Goal: Task Accomplishment & Management: Complete application form

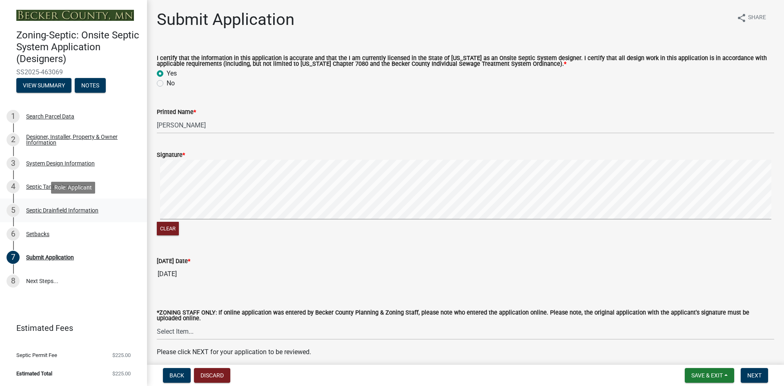
click at [61, 209] on div "Septic Drainfield Information" at bounding box center [62, 210] width 72 height 6
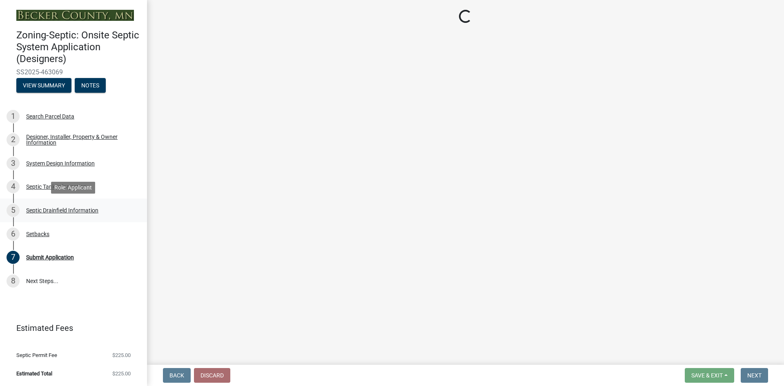
select select "757b77d3-357c-421c-8450-4fc78db4eecb"
select select "366d546d-8bc3-42fb-bca7-8a9455861f61"
select select "245bd747-17a2-4397-b461-91fbb509aaa8"
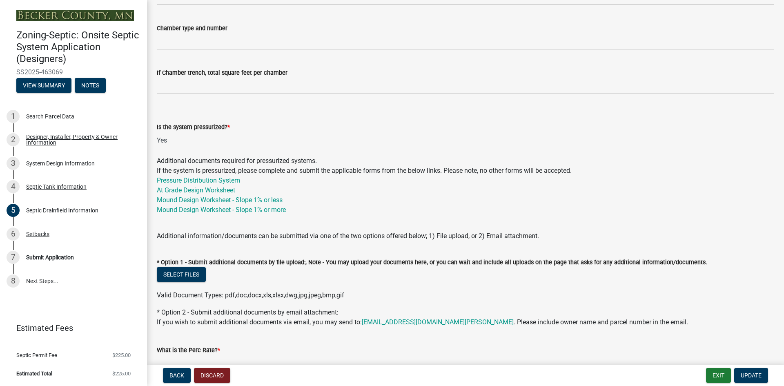
scroll to position [245, 0]
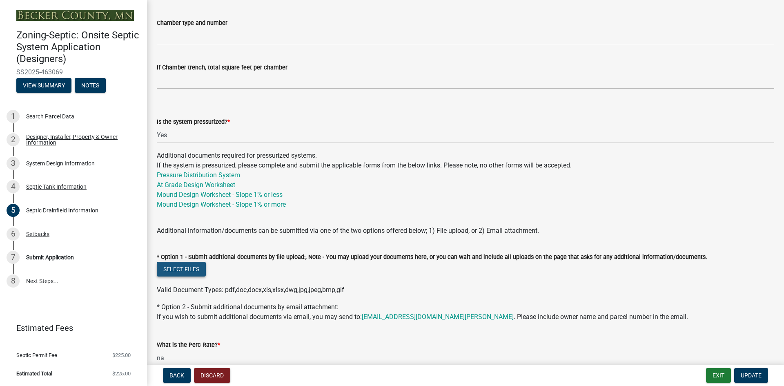
click at [178, 269] on button "Select files" at bounding box center [181, 269] width 49 height 15
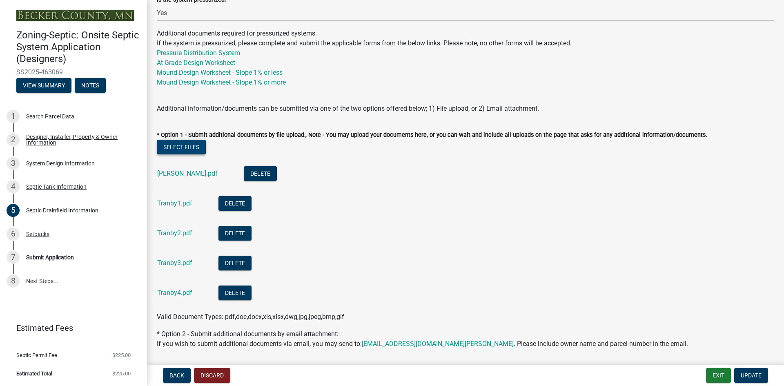
scroll to position [367, 0]
click at [174, 173] on link "[PERSON_NAME].pdf" at bounding box center [187, 173] width 60 height 8
click at [170, 205] on link "Tranby1.pdf" at bounding box center [174, 203] width 35 height 8
click at [172, 233] on link "Tranby2.pdf" at bounding box center [174, 233] width 35 height 8
click at [179, 263] on link "Tranby3.pdf" at bounding box center [174, 262] width 35 height 8
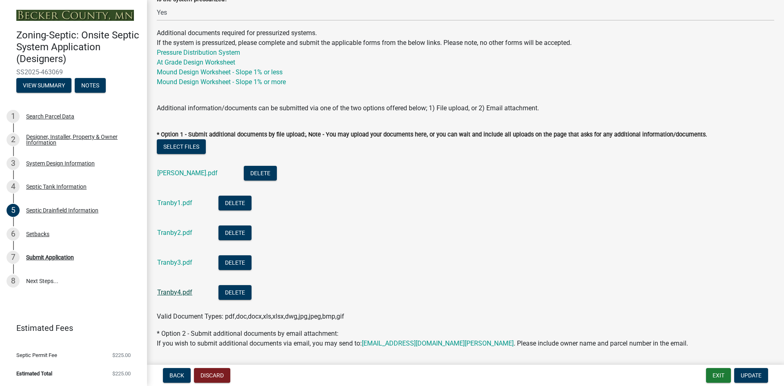
click at [169, 292] on link "Tranby4.pdf" at bounding box center [174, 292] width 35 height 8
click at [753, 376] on span "Update" at bounding box center [751, 375] width 21 height 7
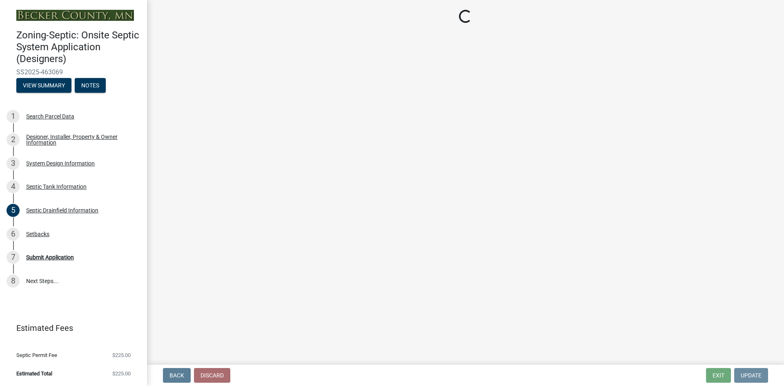
scroll to position [0, 0]
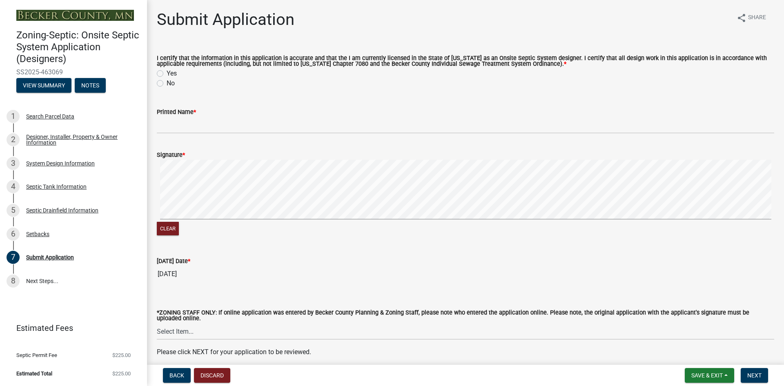
click at [167, 72] on label "Yes" at bounding box center [172, 74] width 10 height 10
click at [167, 72] on input "Yes" at bounding box center [169, 71] width 5 height 5
radio input "true"
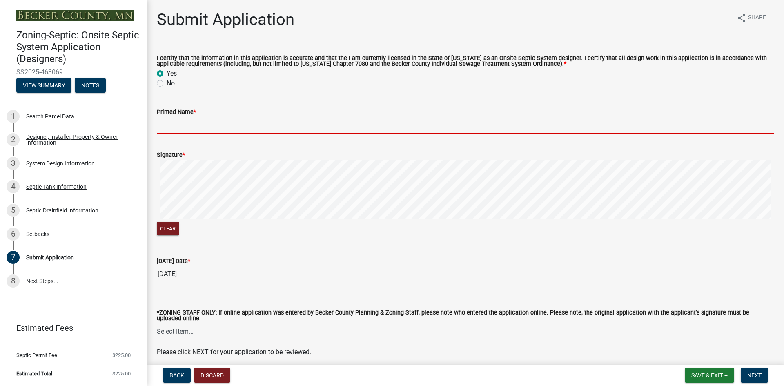
click at [183, 127] on input "Printed Name *" at bounding box center [465, 125] width 617 height 17
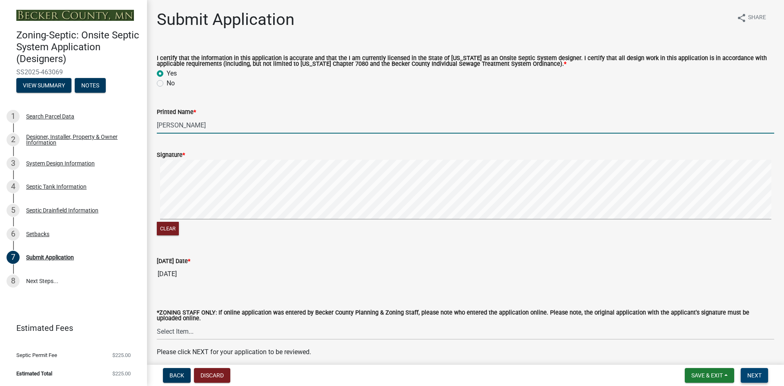
type input "[PERSON_NAME]"
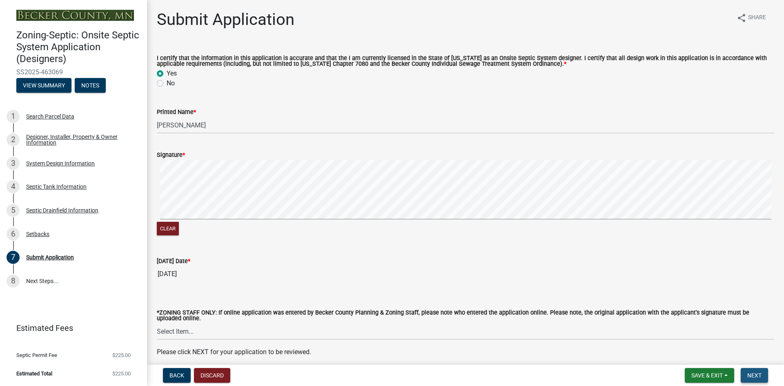
click at [752, 375] on span "Next" at bounding box center [754, 375] width 14 height 7
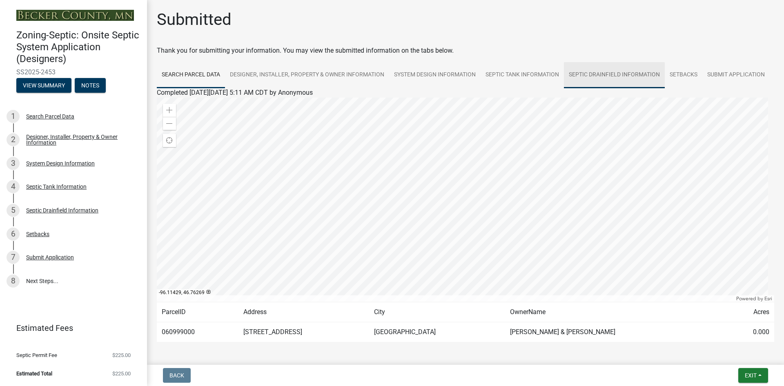
click at [612, 72] on link "Septic Drainfield Information" at bounding box center [614, 75] width 101 height 26
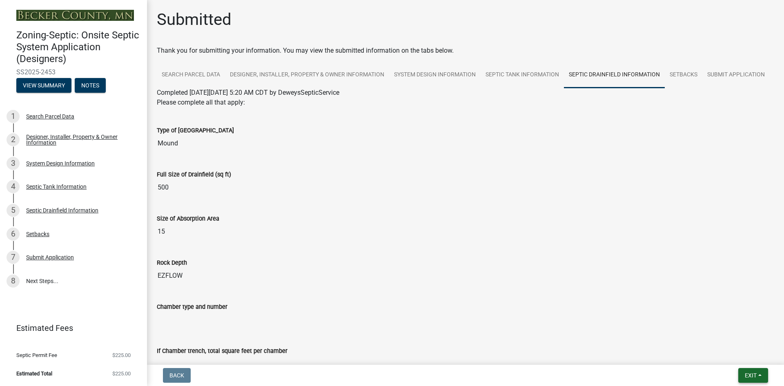
click at [753, 374] on span "Exit" at bounding box center [751, 375] width 12 height 7
click at [727, 352] on button "Save & Exit" at bounding box center [735, 354] width 65 height 20
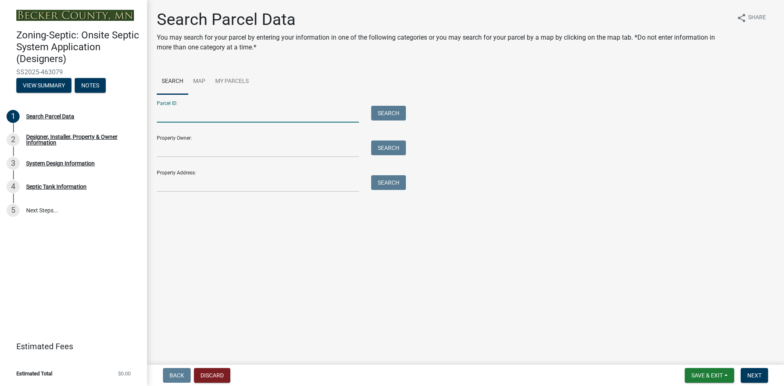
click at [171, 114] on input "Parcel ID:" at bounding box center [258, 114] width 202 height 17
type input "060332000"
click at [396, 109] on button "Search" at bounding box center [388, 113] width 35 height 15
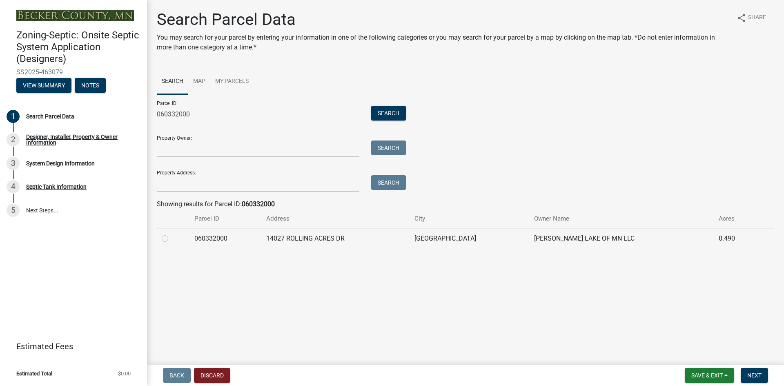
click at [171, 234] on label at bounding box center [171, 234] width 0 height 0
click at [171, 237] on input "radio" at bounding box center [173, 236] width 5 height 5
radio input "true"
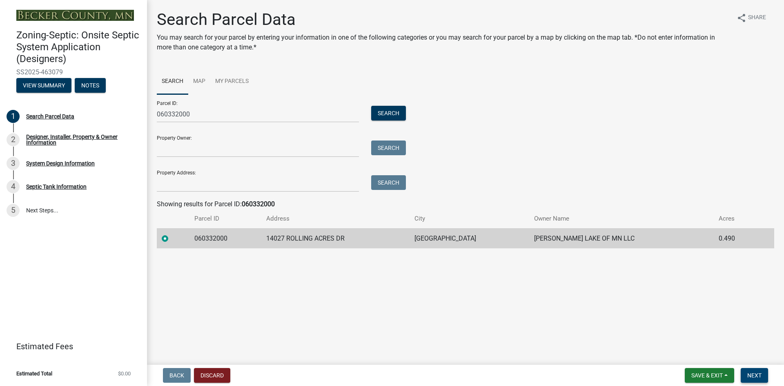
click at [756, 374] on span "Next" at bounding box center [754, 375] width 14 height 7
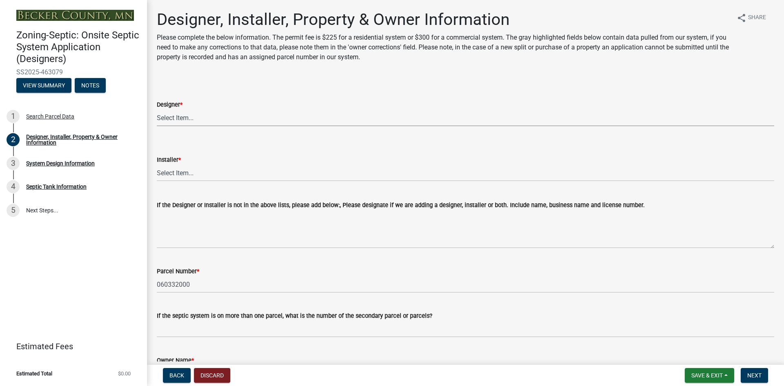
click at [191, 117] on select "Select Item... OTHER – Not listed (please add in next field and we will add to …" at bounding box center [465, 117] width 617 height 17
click at [157, 109] on select "Select Item... OTHER – Not listed (please add in next field and we will add to …" at bounding box center [465, 117] width 617 height 17
select select "d20f406a-04ce-403c-9b5c-eec541744772"
click at [185, 169] on select "Select Item... OTHER – Not listed (please add in next field and we will add to …" at bounding box center [465, 173] width 617 height 17
click at [157, 165] on select "Select Item... OTHER – Not listed (please add in next field and we will add to …" at bounding box center [465, 173] width 617 height 17
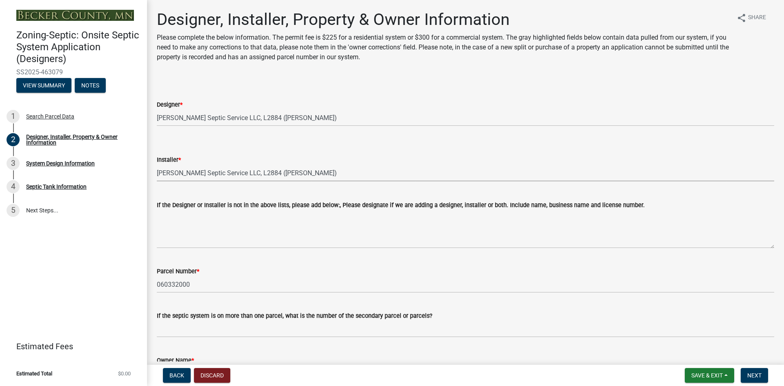
select select "9294db05-6c5b-4c2f-9460-1203ee41efa7"
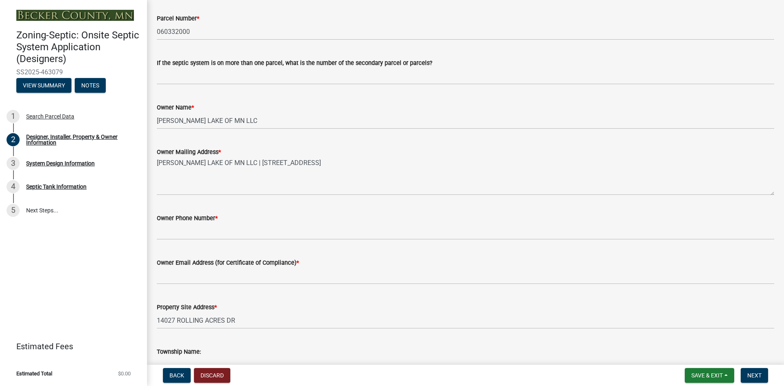
scroll to position [245, 0]
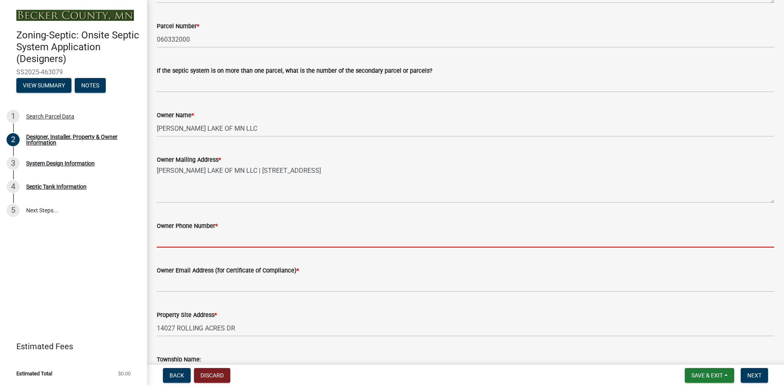
click at [191, 234] on input "Owner Phone Number *" at bounding box center [465, 239] width 617 height 17
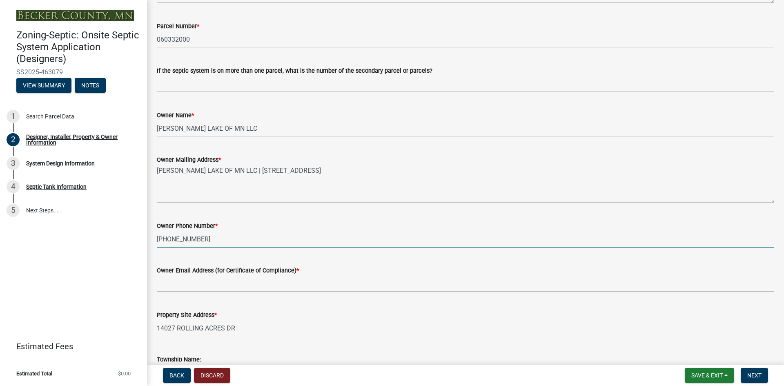
type input "[PHONE_NUMBER]"
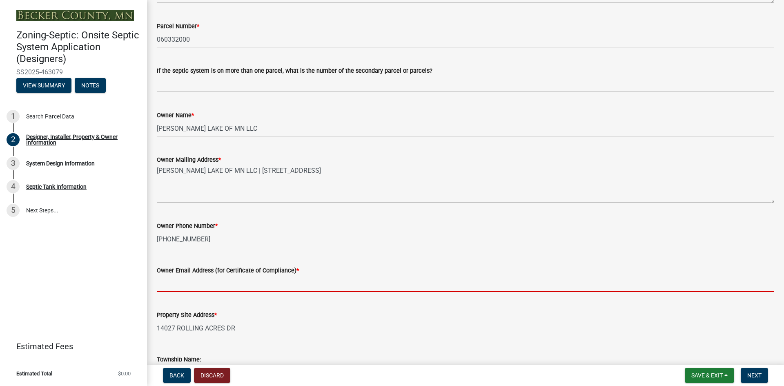
click at [207, 286] on input "Owner Email Address (for Certificate of Compliance) *" at bounding box center [465, 283] width 617 height 17
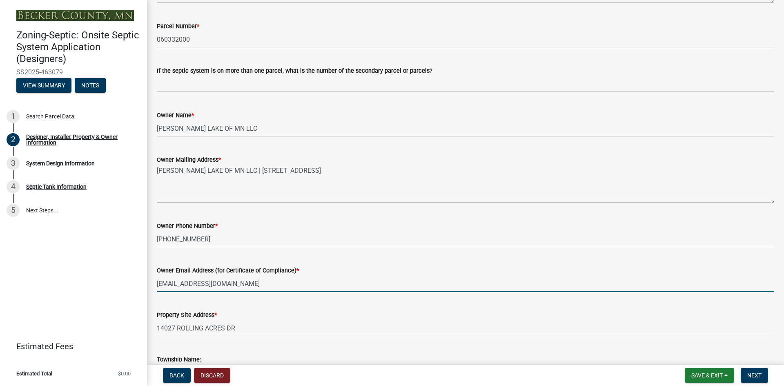
type input "sjs@skaffapartments.com"
click at [341, 307] on div "Property Site Address * 14027 ROLLING ACRES DR" at bounding box center [465, 317] width 617 height 38
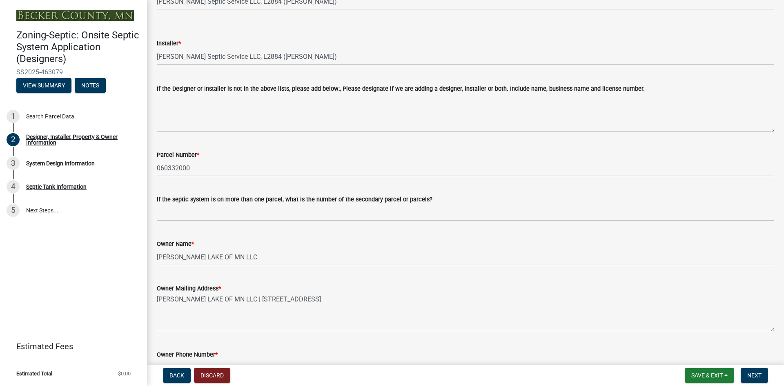
scroll to position [112, 0]
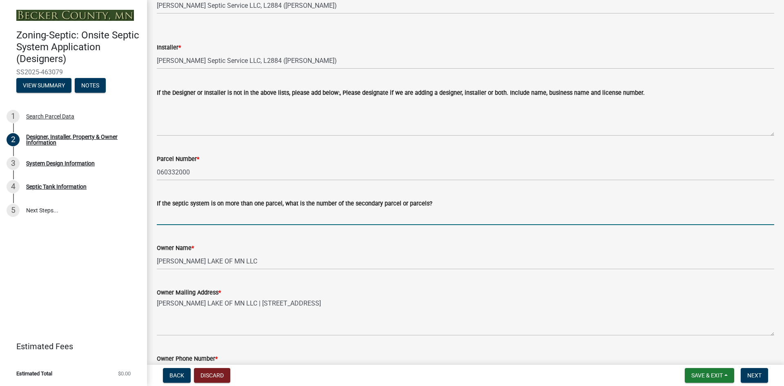
click at [192, 218] on input "If the septic system is on more than one parcel, what is the number of the seco…" at bounding box center [465, 216] width 617 height 17
type input "060999000"
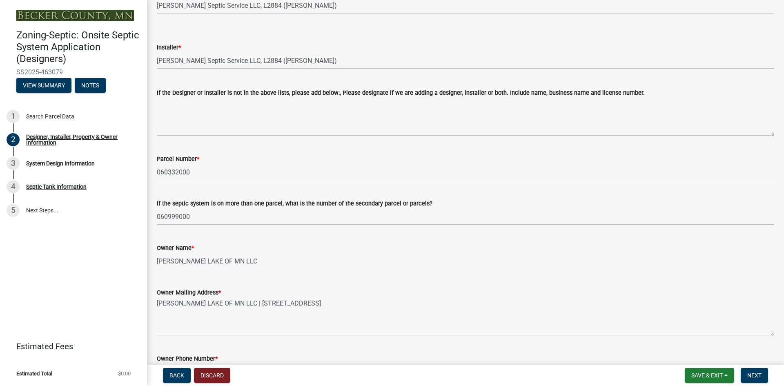
click at [115, 249] on div "Zoning-Septic: Onsite Septic System Application (Designers) SS2025-463079 View …" at bounding box center [73, 193] width 147 height 386
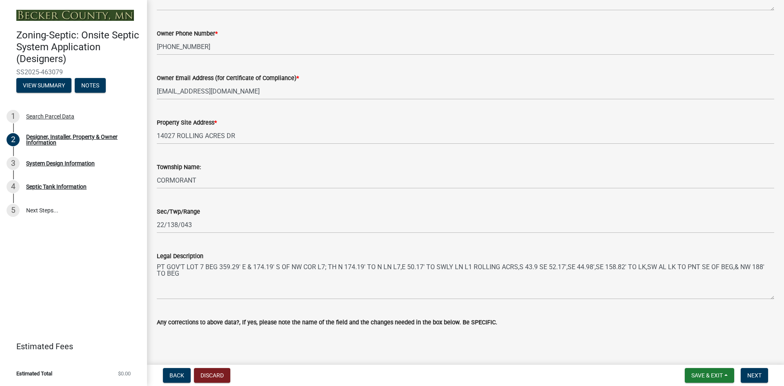
scroll to position [480, 0]
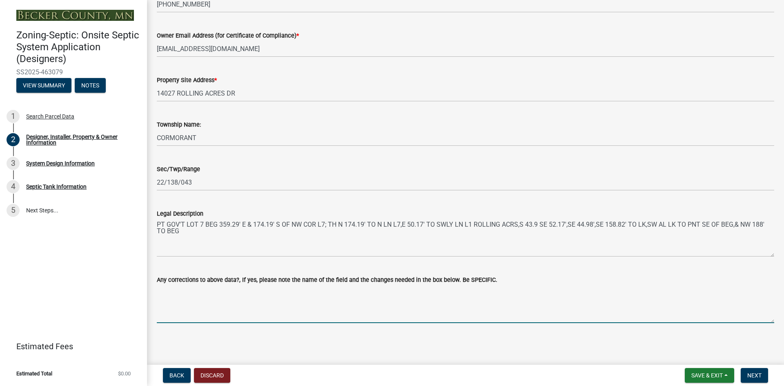
click at [246, 315] on textarea "Any corrections to above data?, If yes, please note the name of the field and t…" at bounding box center [465, 304] width 617 height 38
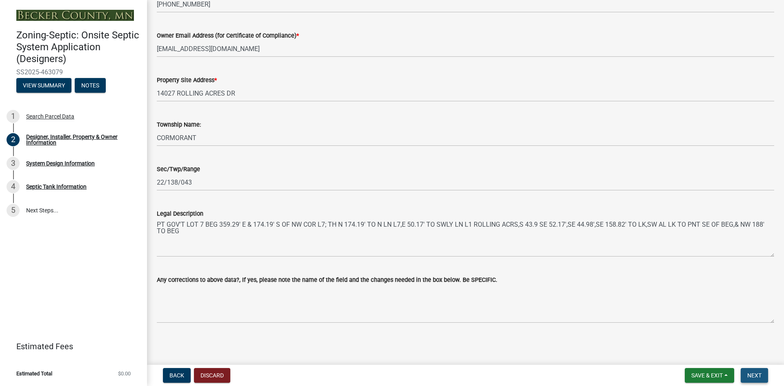
click at [761, 375] on span "Next" at bounding box center [754, 375] width 14 height 7
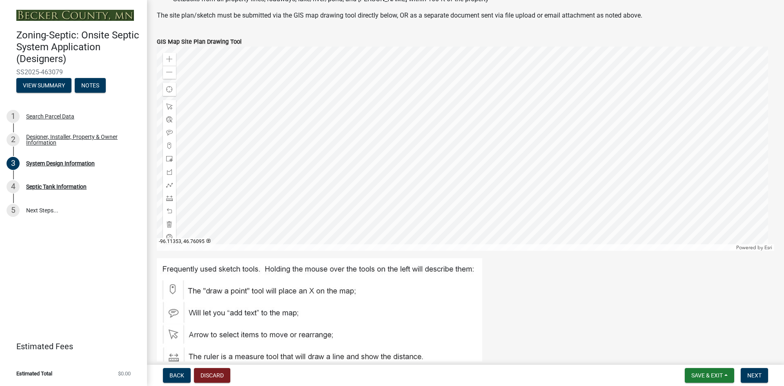
scroll to position [572, 0]
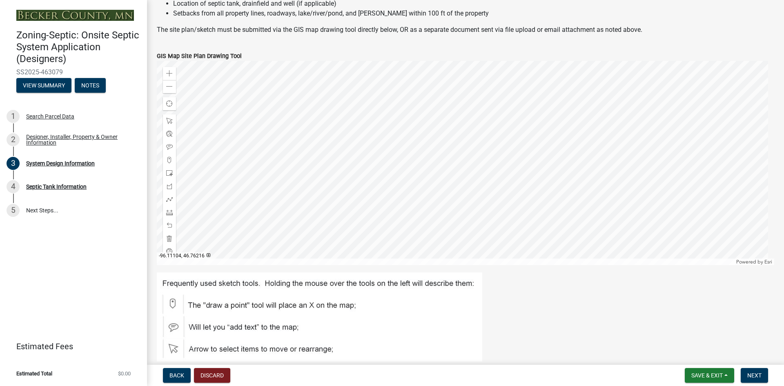
click at [439, 97] on div at bounding box center [465, 163] width 617 height 204
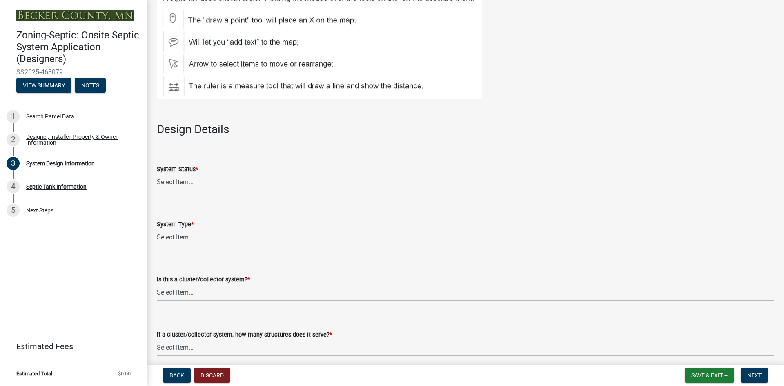
scroll to position [857, 0]
click at [202, 182] on select "Select Item... No Existing System Replacement System Failing System (Cesspool, …" at bounding box center [465, 181] width 617 height 17
click at [157, 173] on select "Select Item... No Existing System Replacement System Failing System (Cesspool, …" at bounding box center [465, 181] width 617 height 17
select select "8ba21533-2acf-4cc6-95e5-280e4aabd5a3"
click at [191, 233] on select "Select Item... Type I Type II Type III Type IV Type V" at bounding box center [465, 236] width 617 height 17
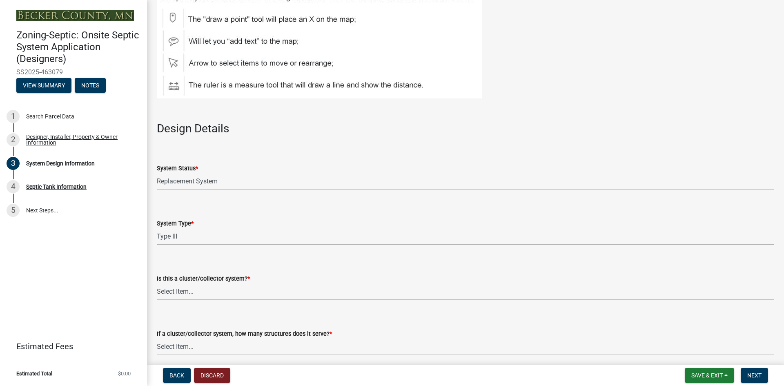
click at [157, 228] on select "Select Item... Type I Type II Type III Type IV Type V" at bounding box center [465, 236] width 617 height 17
select select "841e6e1b-3a1e-4ec6-be41-af079aae60a3"
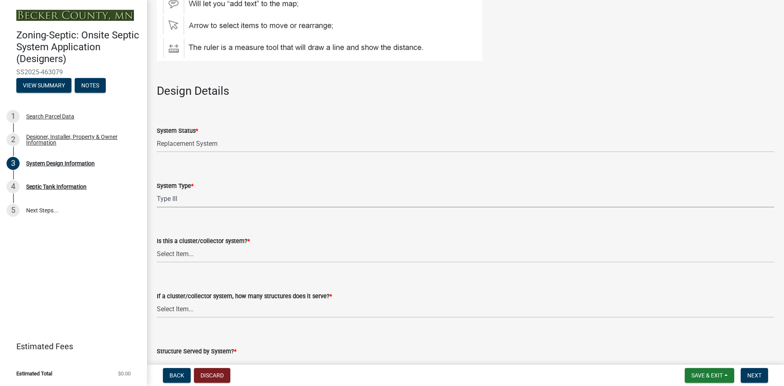
scroll to position [939, 0]
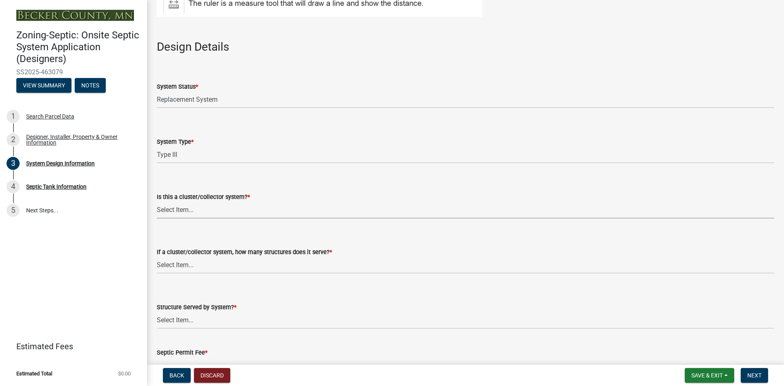
click at [202, 208] on select "Select Item... Yes No" at bounding box center [465, 210] width 617 height 17
click at [157, 202] on select "Select Item... Yes No" at bounding box center [465, 210] width 617 height 17
select select "011fbff4-a41d-4a75-9bd8-71c7e6c69e0d"
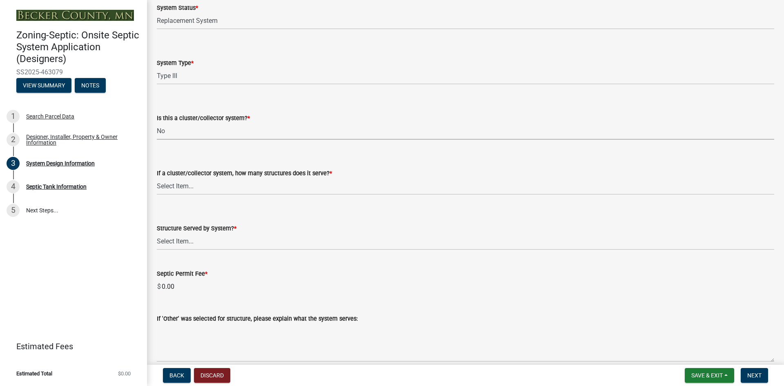
scroll to position [1021, 0]
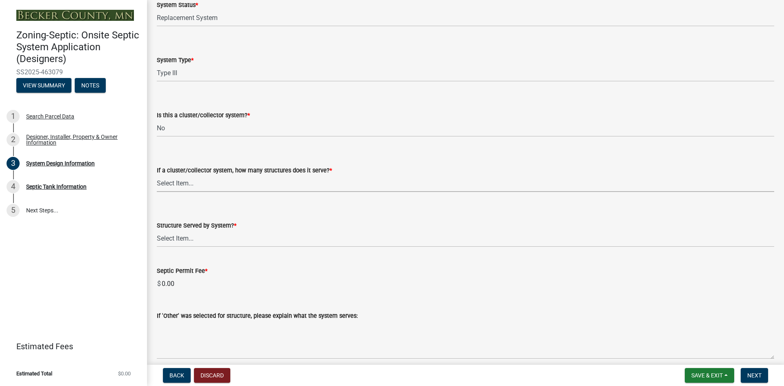
click at [174, 186] on select "Select Item... Not a cluster/collector system 1 2 3 4 5 6 7 8 9 10" at bounding box center [465, 183] width 617 height 17
click at [157, 175] on select "Select Item... Not a cluster/collector system 1 2 3 4 5 6 7 8 9 10" at bounding box center [465, 183] width 617 height 17
select select "85fdfef2-2683-4311-b5d5-5505f6411127"
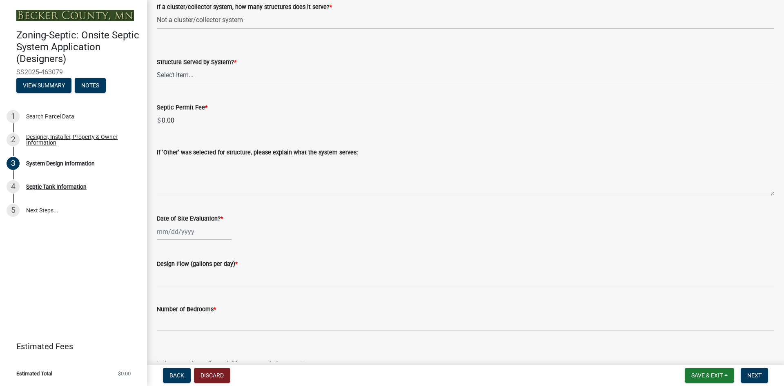
scroll to position [1225, 0]
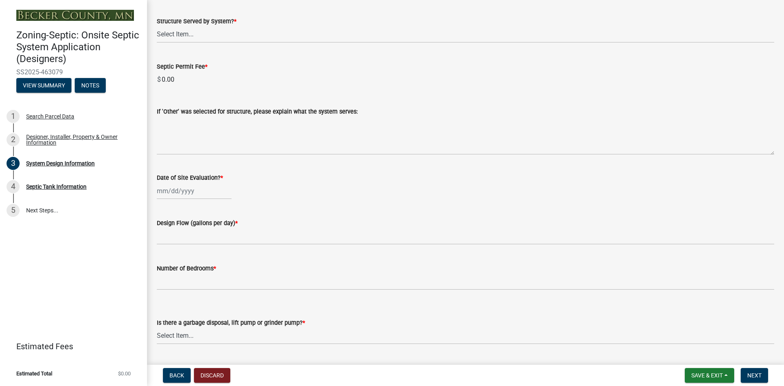
click at [181, 190] on div at bounding box center [194, 191] width 75 height 17
select select "8"
select select "2025"
drag, startPoint x: 217, startPoint y: 231, endPoint x: 227, endPoint y: 227, distance: 10.2
click at [218, 231] on div "1" at bounding box center [217, 234] width 13 height 13
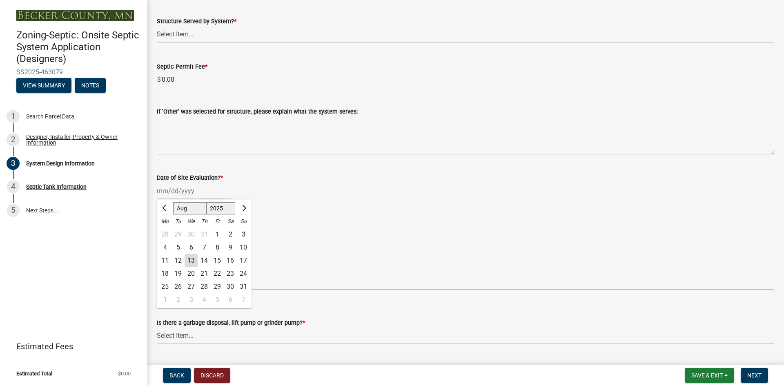
type input "[DATE]"
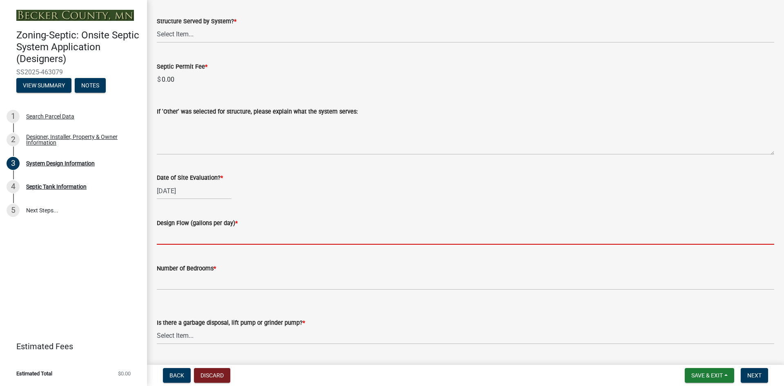
click at [168, 232] on input "text" at bounding box center [465, 236] width 617 height 17
click at [173, 235] on input "text" at bounding box center [465, 236] width 617 height 17
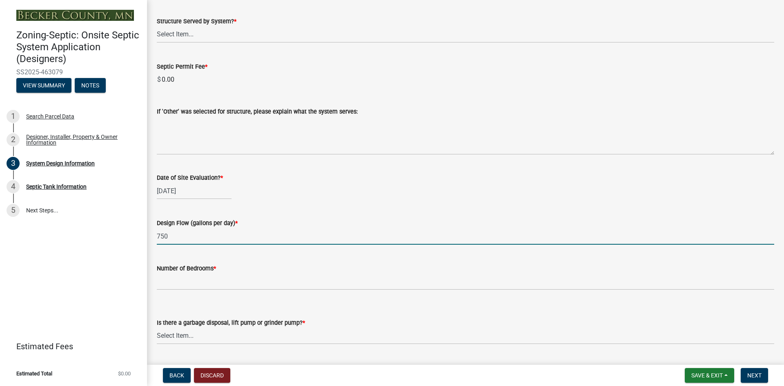
type input "750"
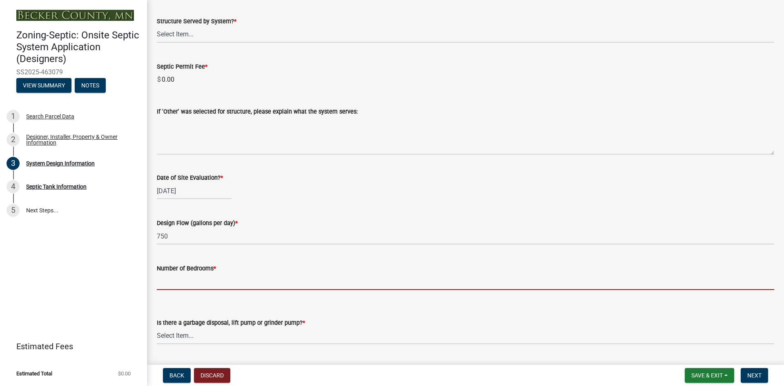
click at [196, 279] on input "Number of Bedrooms *" at bounding box center [465, 281] width 617 height 17
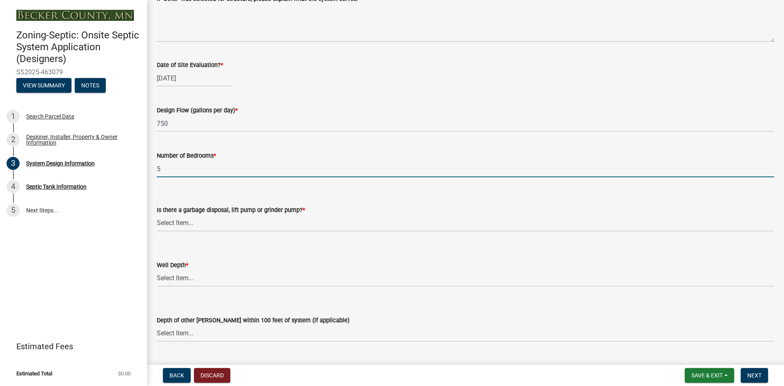
scroll to position [1347, 0]
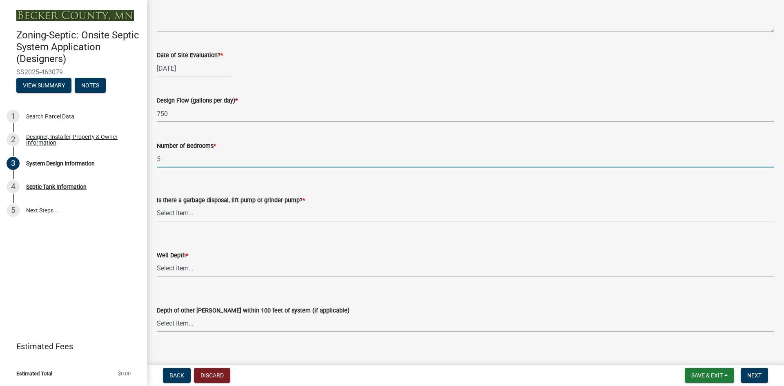
type input "5"
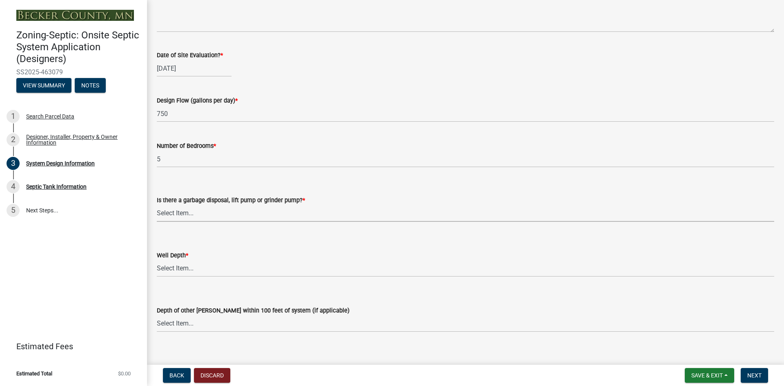
click at [198, 214] on select "Select Item... Yes No" at bounding box center [465, 213] width 617 height 17
click at [157, 205] on select "Select Item... Yes No" at bounding box center [465, 213] width 617 height 17
select select "1002d2f5-04ee-41f0-9277-2fadb170a736"
click at [176, 264] on select "Select Item... Deep Well Shallow Well Well not yet installed - To be drilled No…" at bounding box center [465, 268] width 617 height 17
click at [157, 260] on select "Select Item... Deep Well Shallow Well Well not yet installed - To be drilled No…" at bounding box center [465, 268] width 617 height 17
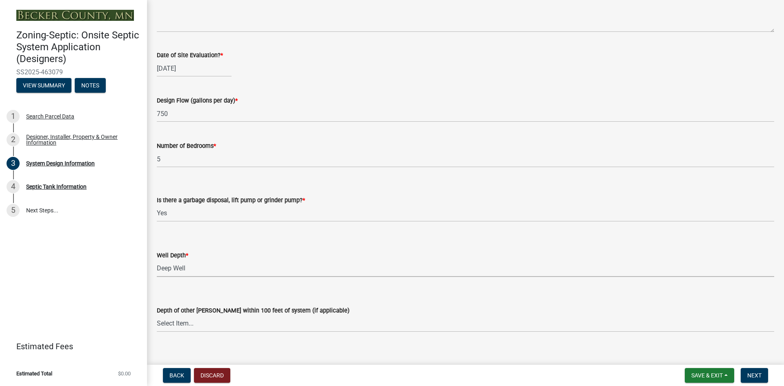
select select "ef698bf5-6172-44c1-9ffb-522c07469aed"
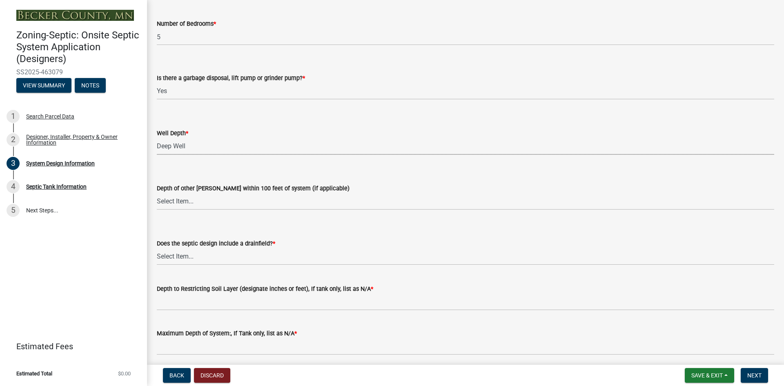
scroll to position [1470, 0]
drag, startPoint x: 185, startPoint y: 196, endPoint x: 185, endPoint y: 201, distance: 5.7
click at [185, 196] on select "Select Item... Deep Well Shallow Well No other wells" at bounding box center [465, 201] width 617 height 17
click at [157, 193] on select "Select Item... Deep Well Shallow Well No other wells" at bounding box center [465, 201] width 617 height 17
select select "384fc250-a67e-4e5e-a6e0-19116deb63e7"
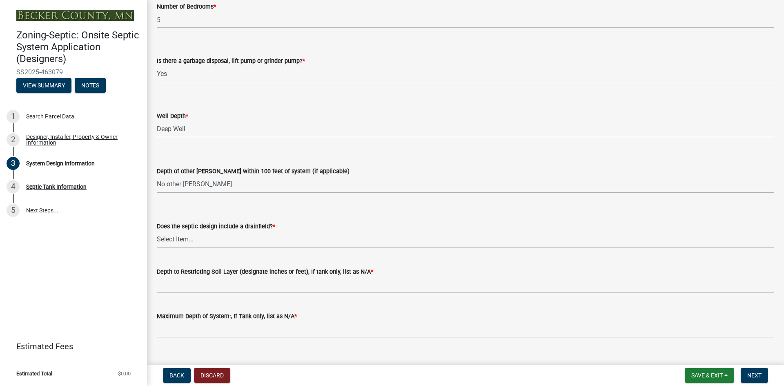
scroll to position [1501, 0]
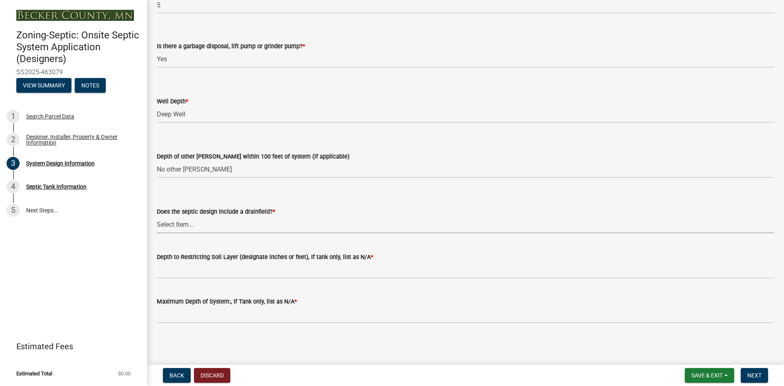
click at [177, 227] on select "Select Item... Yes No Existing - COC must by submitted" at bounding box center [465, 224] width 617 height 17
click at [157, 216] on select "Select Item... Yes No Existing - COC must by submitted" at bounding box center [465, 224] width 617 height 17
select select "a0c59fcd-b61c-4c3a-90a8-e70849750c47"
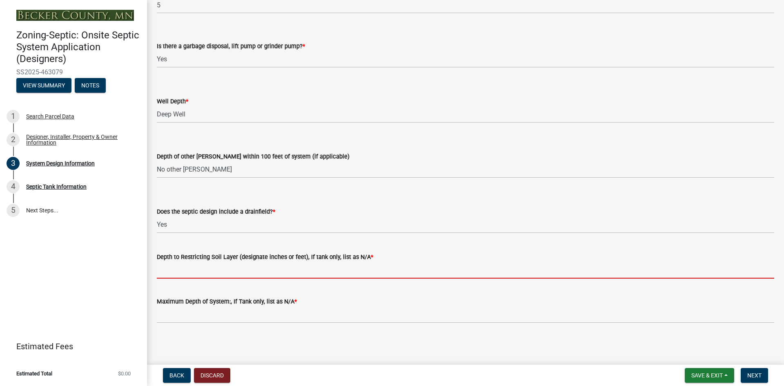
click at [178, 271] on input "Depth to Restricting Soil Layer (designate inches or feet), If tank only, list …" at bounding box center [465, 270] width 617 height 17
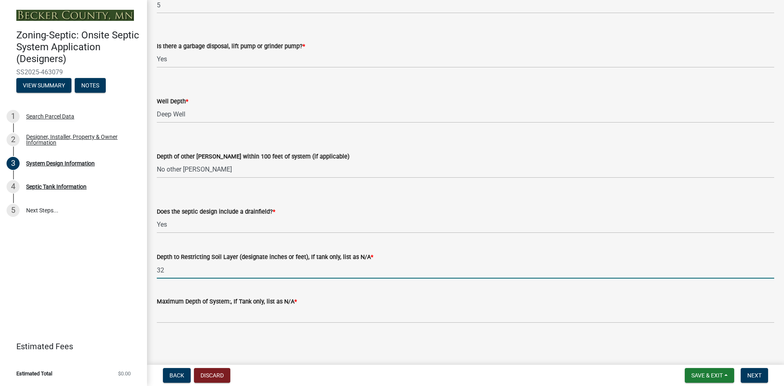
click at [496, 262] on input "32" at bounding box center [465, 270] width 617 height 17
type input "32"
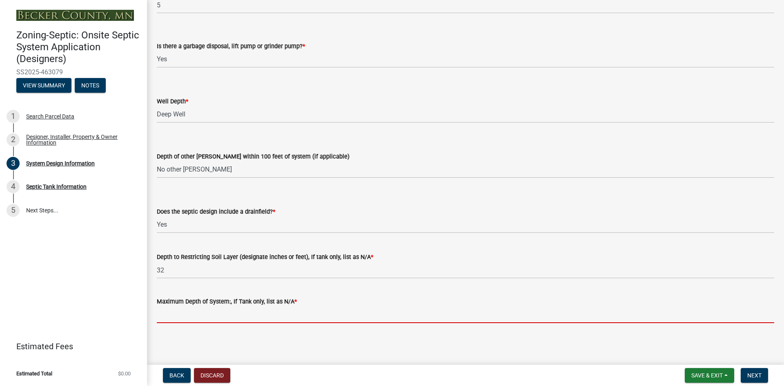
click at [177, 315] on input "Maximum Depth of System:, If Tank only, list as N/A *" at bounding box center [465, 314] width 617 height 17
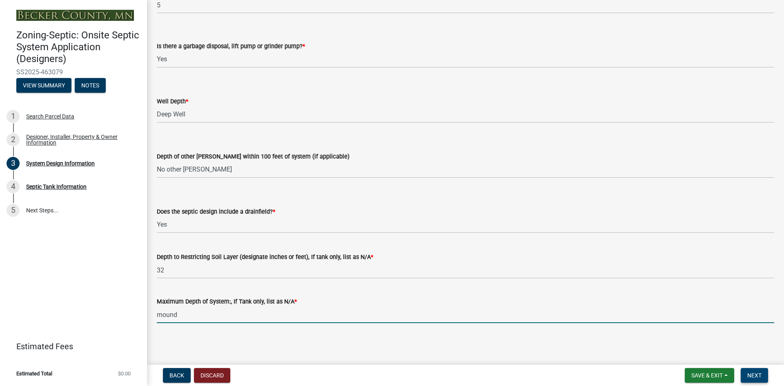
type input "mound"
click at [753, 376] on span "Next" at bounding box center [754, 375] width 14 height 7
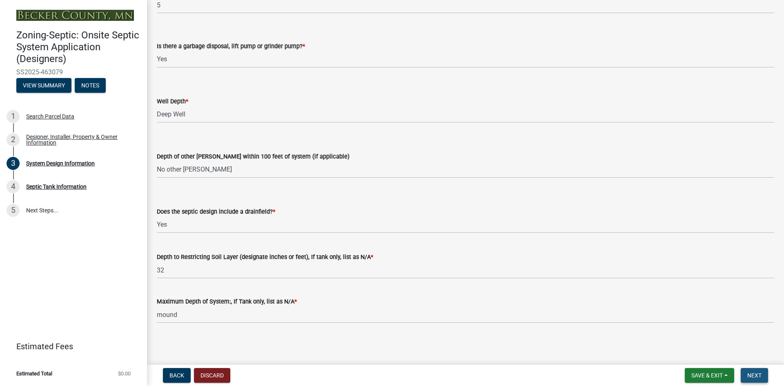
scroll to position [1518, 0]
click at [758, 375] on span "Next" at bounding box center [754, 375] width 14 height 7
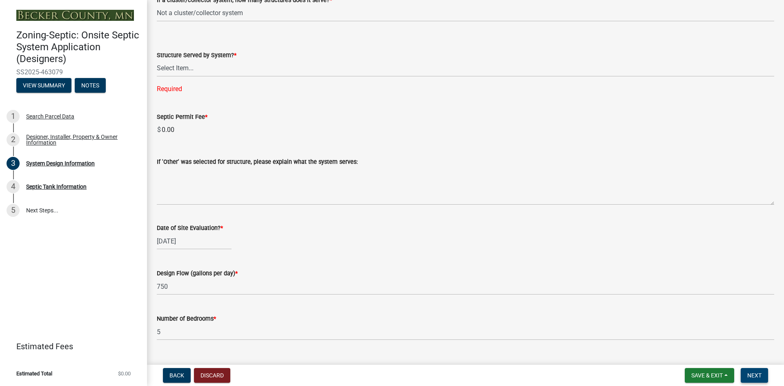
scroll to position [1150, 0]
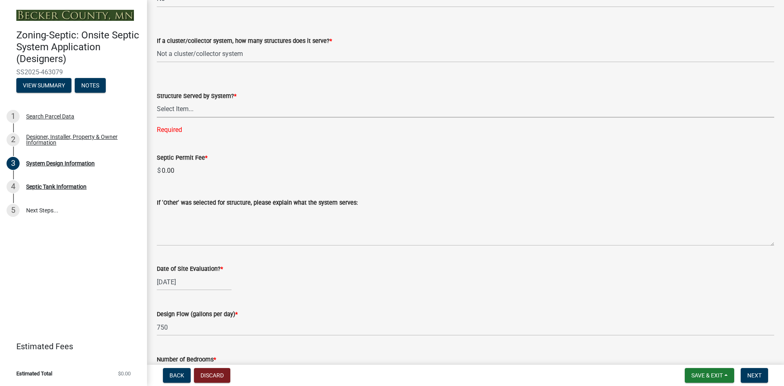
click at [186, 114] on select "Select Item... Commercial Resort Commercial - Non Resort Other Full-Time Dwelli…" at bounding box center [465, 109] width 617 height 17
click at [157, 101] on select "Select Item... Commercial Resort Commercial - Non Resort Other Full-Time Dwelli…" at bounding box center [465, 109] width 617 height 17
select select "bbba294c-e7e6-4483-b1a0-88fbc7e04017"
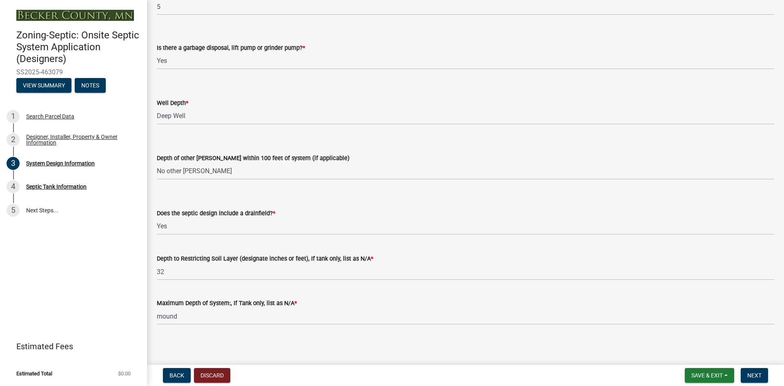
scroll to position [1501, 0]
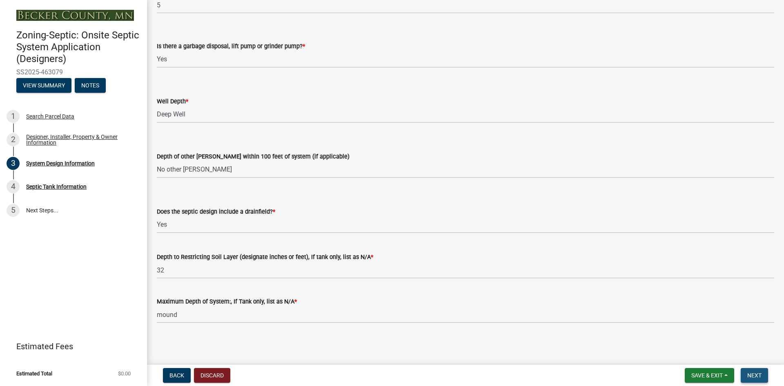
click at [759, 376] on span "Next" at bounding box center [754, 375] width 14 height 7
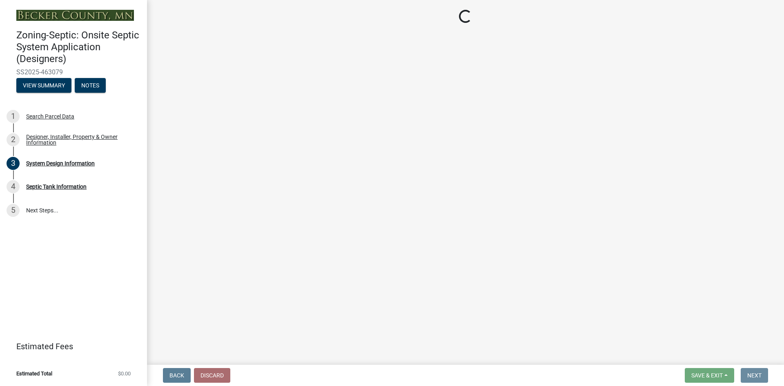
scroll to position [0, 0]
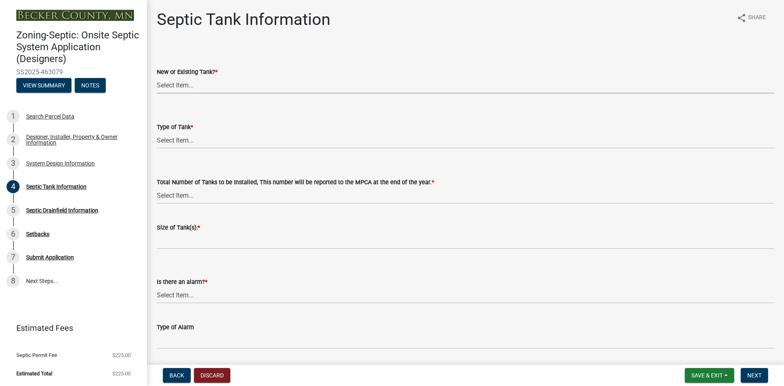
click at [188, 87] on select "Select Item... New Existing Both -New and Existing Tank" at bounding box center [465, 85] width 617 height 17
click at [157, 77] on select "Select Item... New Existing Both -New and Existing Tank" at bounding box center [465, 85] width 617 height 17
select select "f9fbe67c-c1cf-4a63-8ad4-799ce56b7f21"
click at [181, 139] on select "Select Item... Single Septic Tank Compartmented Tank Single Tank plus Compartme…" at bounding box center [465, 140] width 617 height 17
click at [157, 132] on select "Select Item... Single Septic Tank Compartmented Tank Single Tank plus Compartme…" at bounding box center [465, 140] width 617 height 17
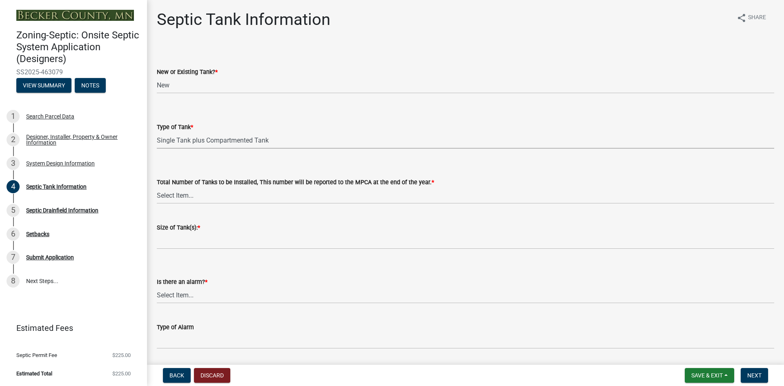
select select "c79cdd98-55ab-4f3a-b3b0-b7514a1cd747"
click at [177, 193] on select "Select Item... 0 1 2 3 4" at bounding box center [465, 195] width 617 height 17
click at [157, 187] on select "Select Item... 0 1 2 3 4" at bounding box center [465, 195] width 617 height 17
select select "e0ee17af-48b7-4b92-9885-812dbb1428e7"
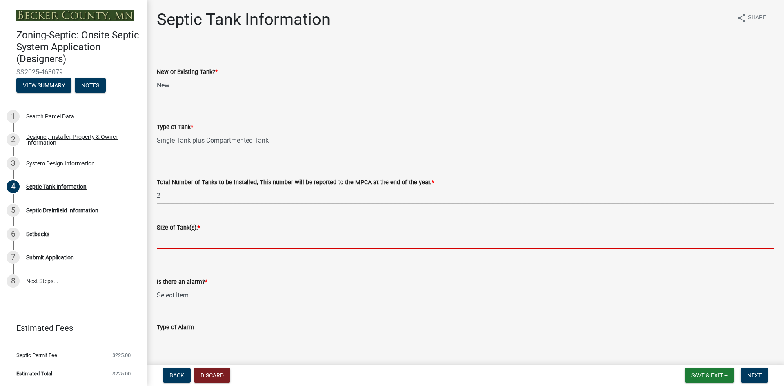
click at [191, 244] on input "Size of Tank(s): *" at bounding box center [465, 240] width 617 height 17
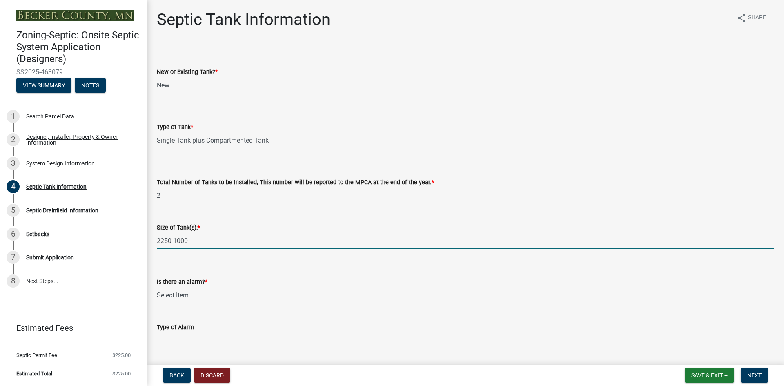
type input "2250 1000"
click at [190, 289] on select "Select Item... Yes No" at bounding box center [465, 295] width 617 height 17
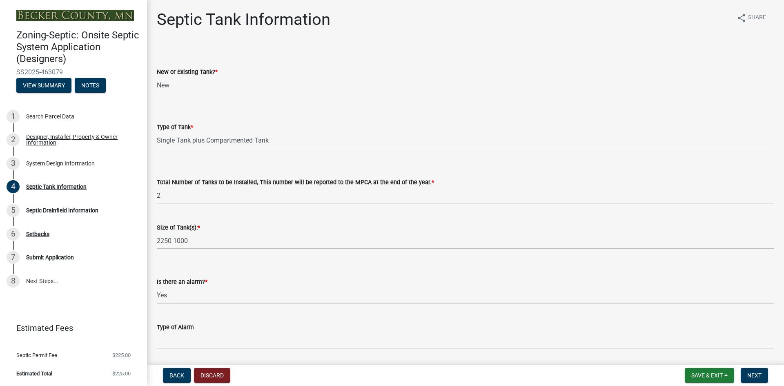
click at [157, 287] on select "Select Item... Yes No" at bounding box center [465, 295] width 617 height 17
select select "c84d9e4c-2287-4d2e-9ef7-9874a7456ee3"
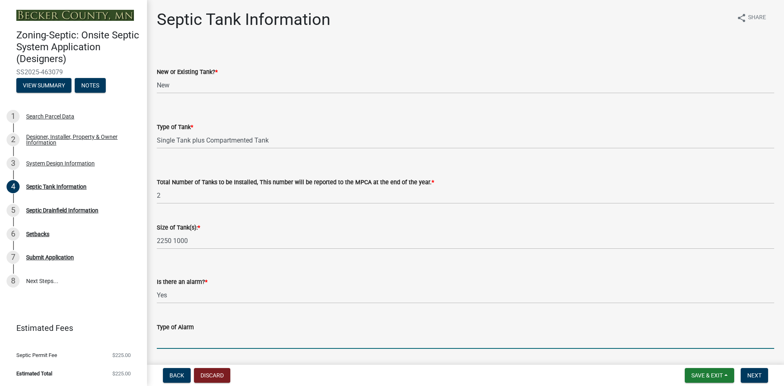
click at [176, 337] on input "Type of Alarm" at bounding box center [465, 340] width 617 height 17
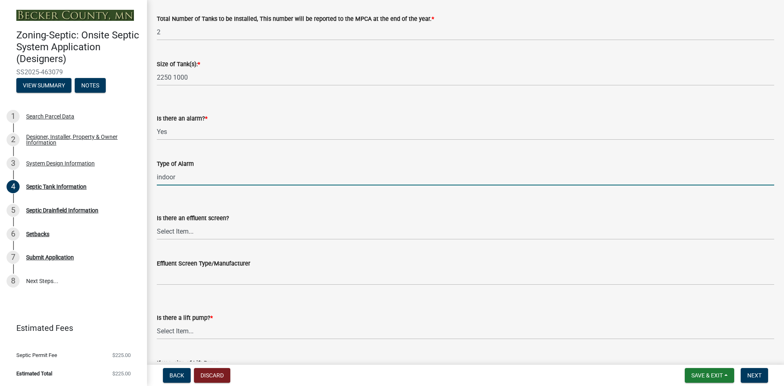
type input "indoor"
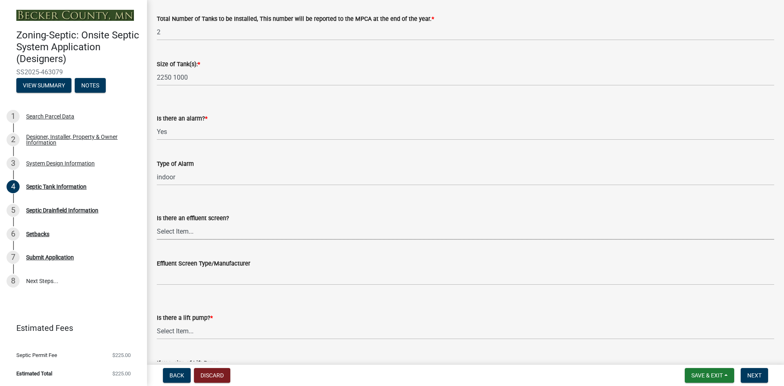
click at [200, 229] on select "Select Item... Yes No" at bounding box center [465, 231] width 617 height 17
click at [157, 223] on select "Select Item... Yes No" at bounding box center [465, 231] width 617 height 17
select select "1aae01aa-140b-4eb5-b041-885c26cb6aa8"
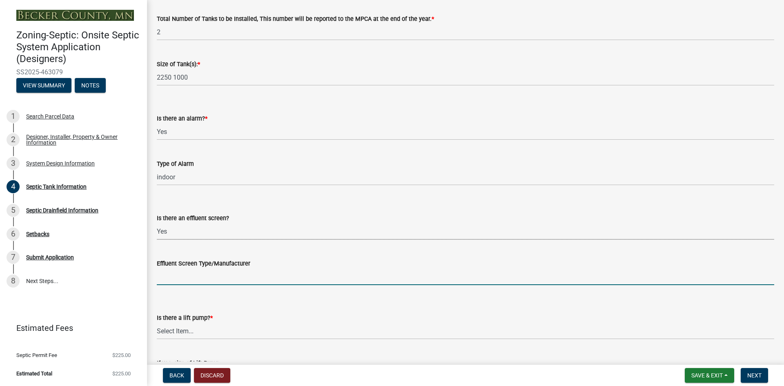
click at [177, 271] on input "Effluent Screen Type/Manufacturer" at bounding box center [465, 276] width 617 height 17
type input "Pl525"
click at [202, 329] on select "Select Item... Yes No" at bounding box center [465, 331] width 617 height 17
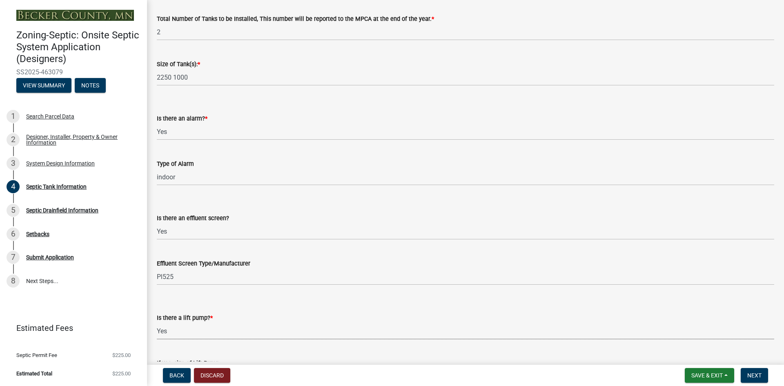
click at [157, 323] on select "Select Item... Yes No" at bounding box center [465, 331] width 617 height 17
select select "7b57e397-6881-49c8-9b87-e40bdbeb8239"
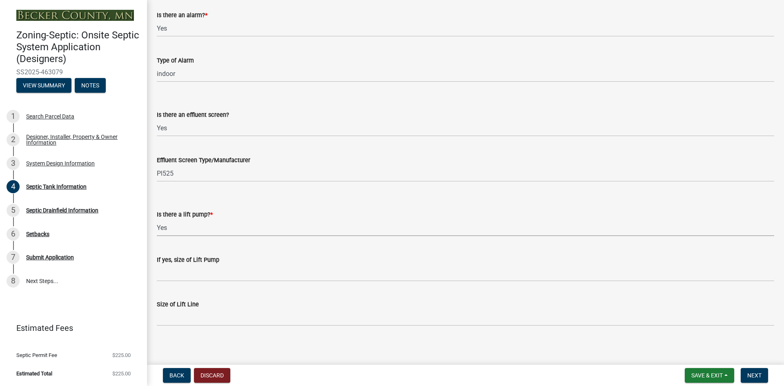
scroll to position [269, 0]
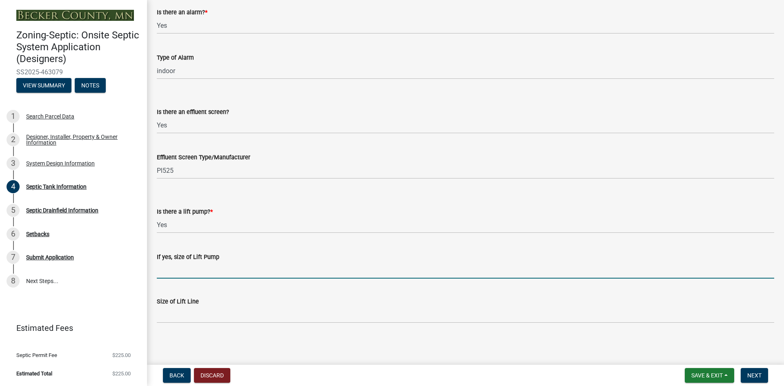
click at [179, 272] on input "If yes, size of Lift Pump" at bounding box center [465, 270] width 617 height 17
type input "Goulds weo311m"
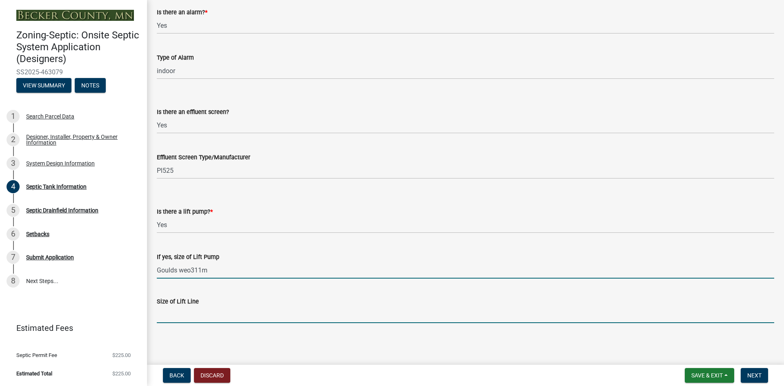
click at [185, 309] on input "Size of Lift Line" at bounding box center [465, 314] width 617 height 17
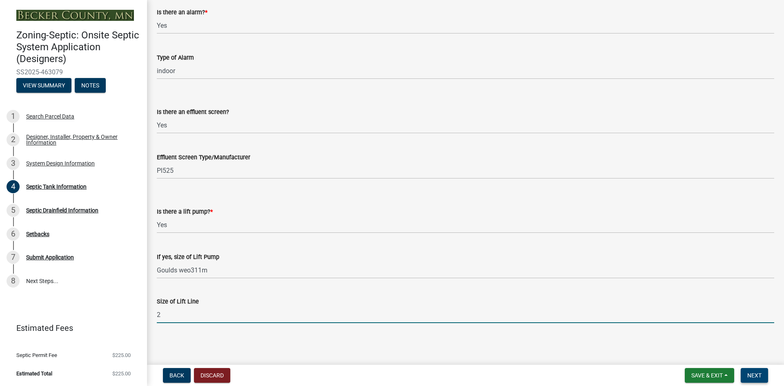
type input "2"
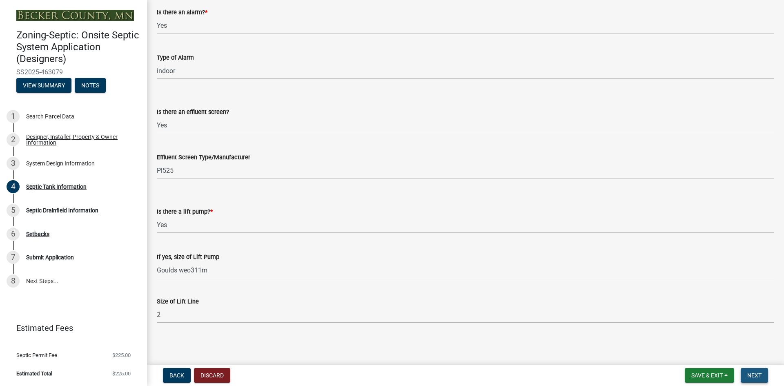
click at [758, 376] on span "Next" at bounding box center [754, 375] width 14 height 7
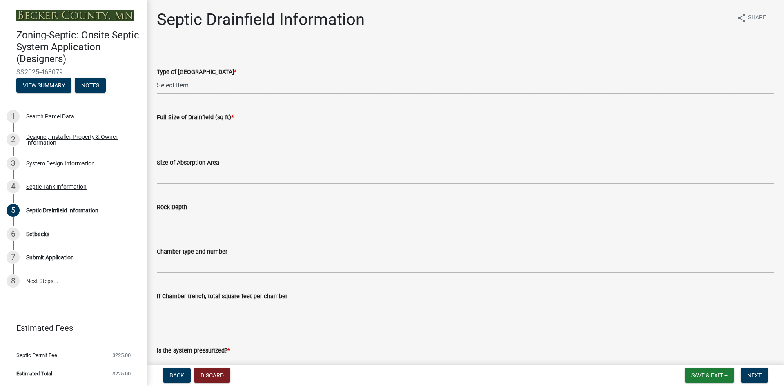
click at [182, 85] on select "Select Item... Chamber Trench Rock Trench Gravelless Mound Pressure Bed Seepage…" at bounding box center [465, 85] width 617 height 17
click at [157, 77] on select "Select Item... Chamber Trench Rock Trench Gravelless Mound Pressure Bed Seepage…" at bounding box center [465, 85] width 617 height 17
select select "757b77d3-357c-421c-8450-4fc78db4eecb"
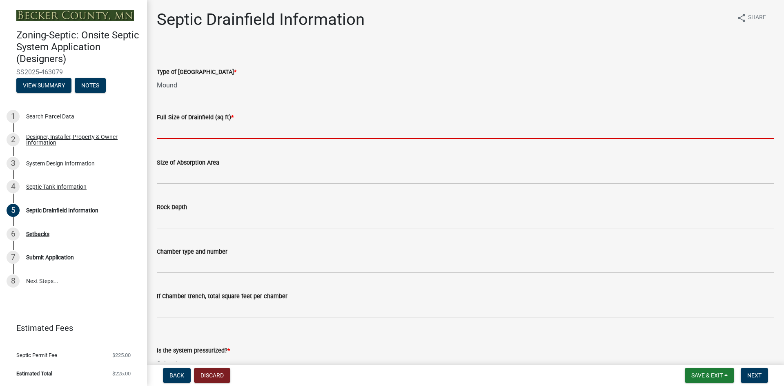
click at [171, 131] on input "text" at bounding box center [465, 130] width 617 height 17
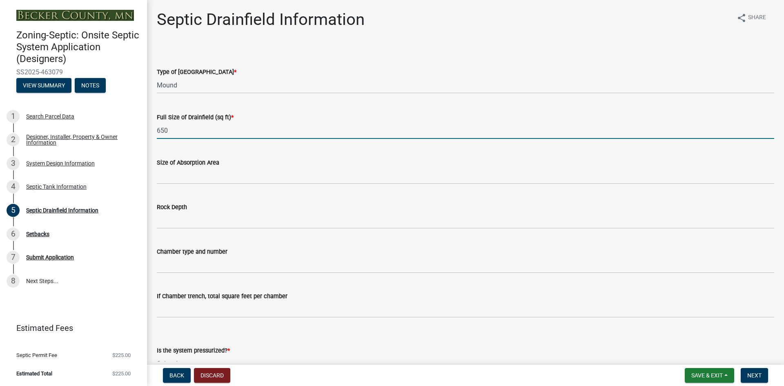
type input "650"
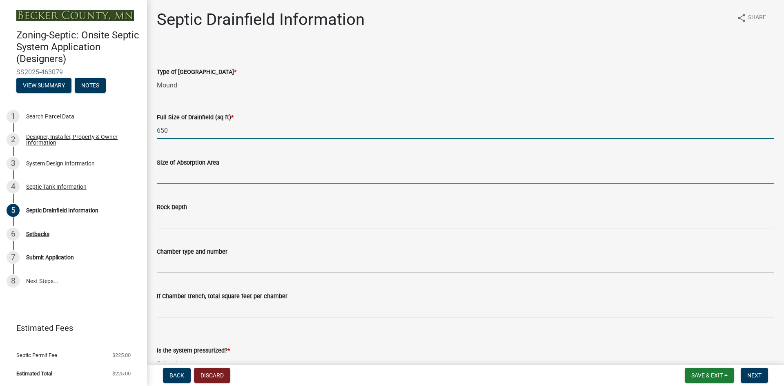
click at [188, 178] on input "Size of Absorption Area" at bounding box center [465, 175] width 617 height 17
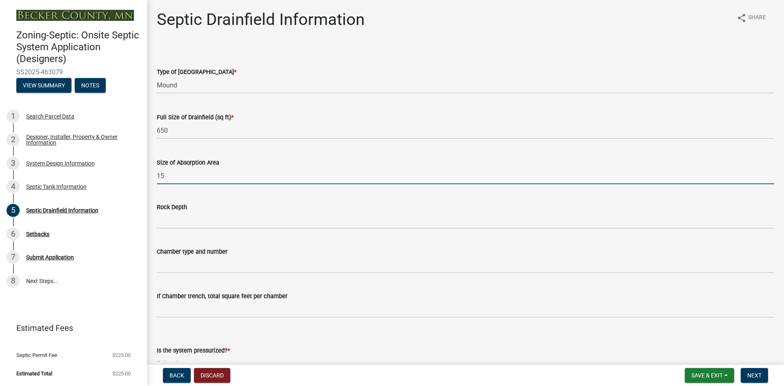
type input "15"
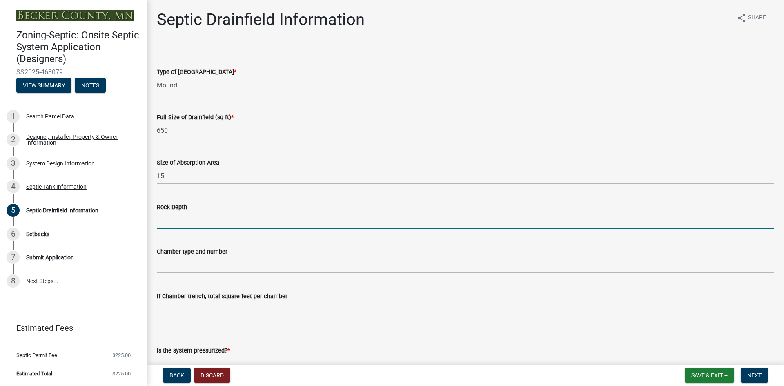
click at [174, 218] on input "Rock Depth" at bounding box center [465, 220] width 617 height 17
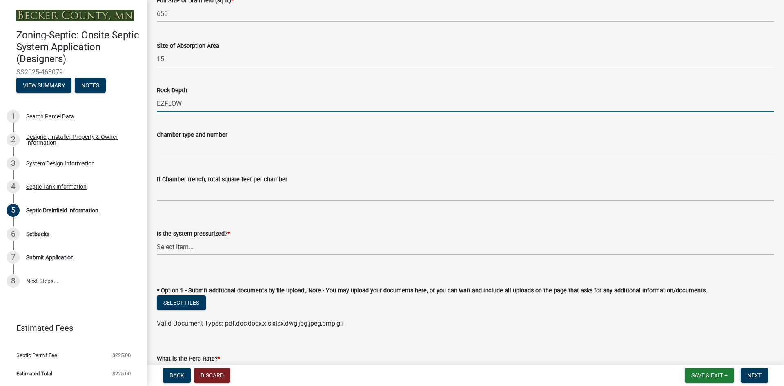
scroll to position [163, 0]
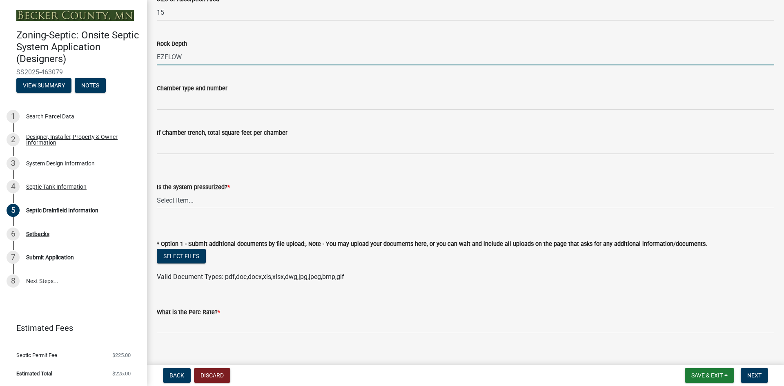
type input "EZFLOW"
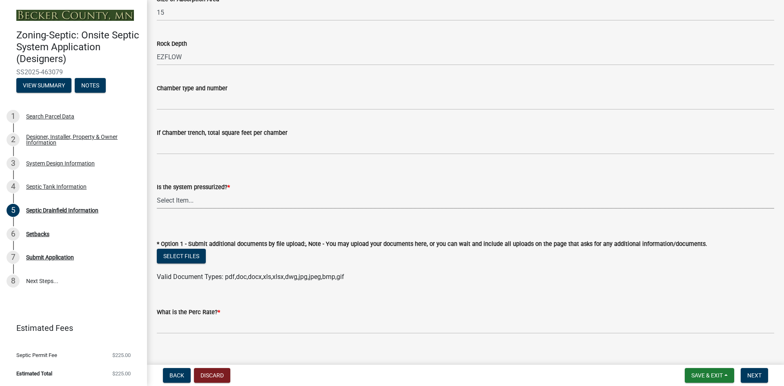
click at [186, 197] on select "Select Item... Yes No" at bounding box center [465, 200] width 617 height 17
click at [157, 192] on select "Select Item... Yes No" at bounding box center [465, 200] width 617 height 17
select select "366d546d-8bc3-42fb-bca7-8a9455861f61"
click at [184, 258] on button "Select files" at bounding box center [181, 256] width 49 height 15
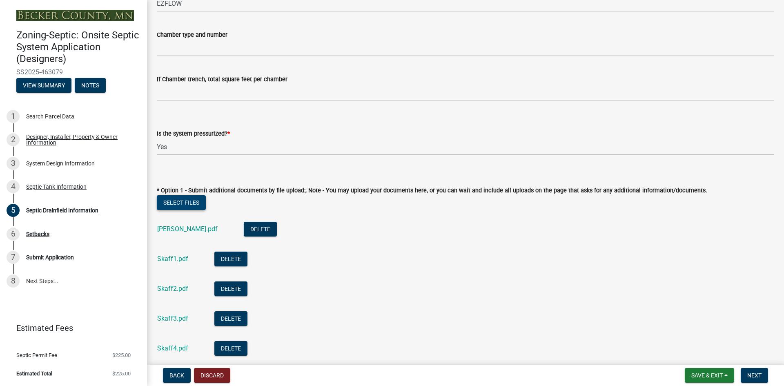
scroll to position [286, 0]
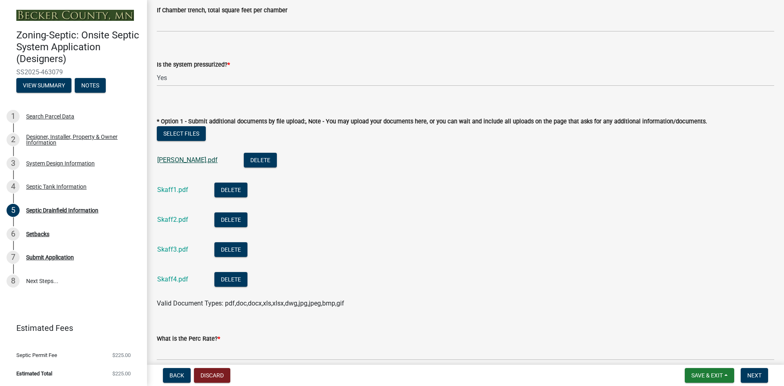
click at [164, 161] on link "Skaff.pdf" at bounding box center [187, 160] width 60 height 8
click at [181, 191] on link "Skaff1.pdf" at bounding box center [172, 190] width 31 height 8
click at [167, 218] on link "Skaff2.pdf" at bounding box center [172, 220] width 31 height 8
click at [166, 249] on link "Skaff3.pdf" at bounding box center [172, 249] width 31 height 8
click at [162, 279] on link "Skaff4.pdf" at bounding box center [172, 279] width 31 height 8
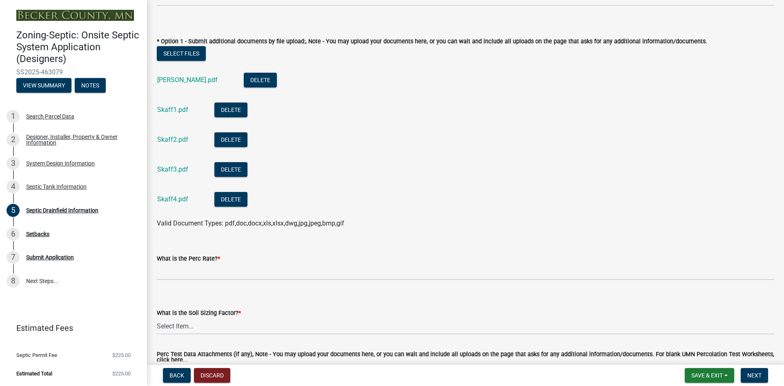
scroll to position [367, 0]
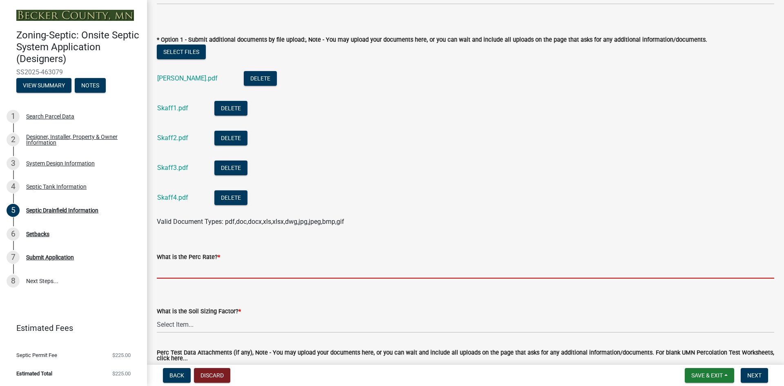
click at [188, 266] on input "What is the Perc Rate? *" at bounding box center [465, 270] width 617 height 17
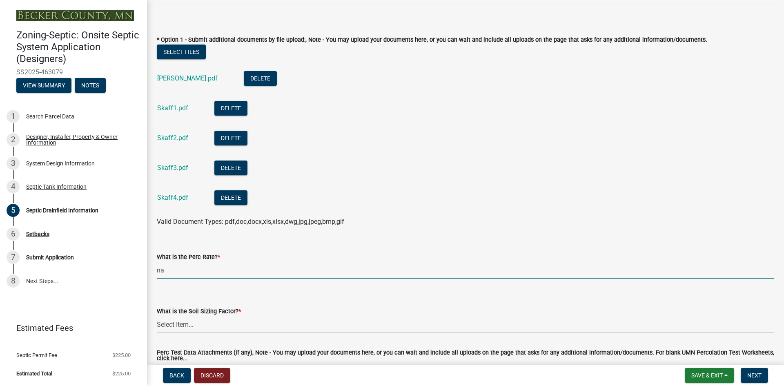
type input "na"
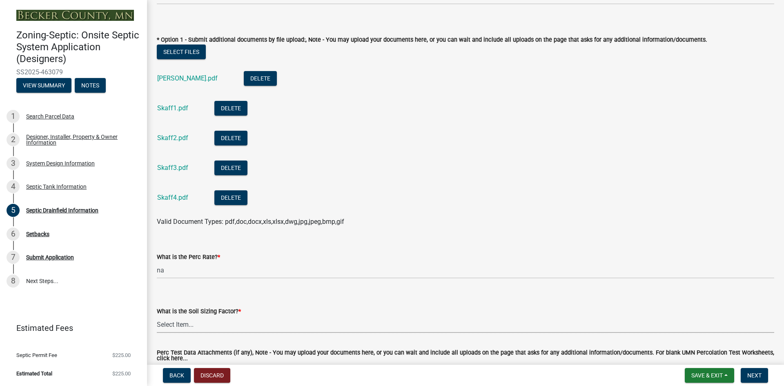
click at [187, 321] on select "Select Item... 0.00 0.24 0.45 0.50 0.60 0.78 .83 1.27 1.67" at bounding box center [465, 324] width 617 height 17
click at [157, 316] on select "Select Item... 0.00 0.24 0.45 0.50 0.60 0.78 .83 1.27 1.67" at bounding box center [465, 324] width 617 height 17
select select "245bd747-17a2-4397-b461-91fbb509aaa8"
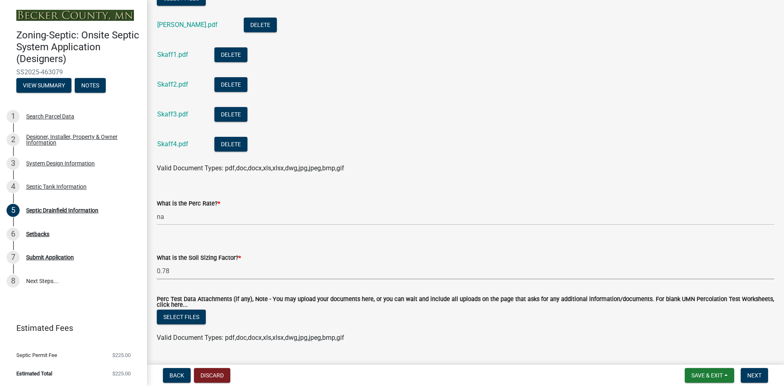
scroll to position [442, 0]
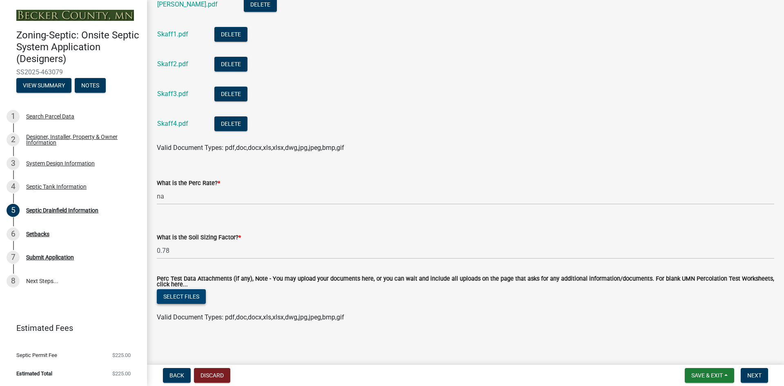
drag, startPoint x: 195, startPoint y: 294, endPoint x: 324, endPoint y: 324, distance: 132.5
click at [323, 324] on wm-data-entity-input "Perc Test Data Attachments (if any), Note - You may upload your documents here,…" at bounding box center [465, 297] width 617 height 63
click at [760, 372] on span "Next" at bounding box center [754, 375] width 14 height 7
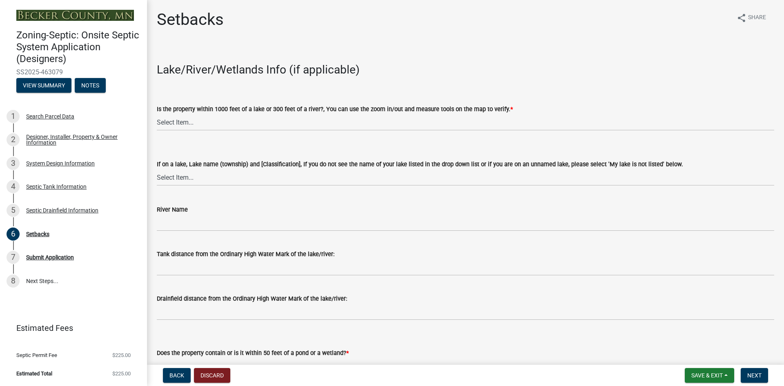
click at [156, 127] on div "Is the property within 1000 feet of a lake or 300 feet of a river?, You can use…" at bounding box center [466, 107] width 630 height 48
click at [171, 118] on select "Select Item... Yes No" at bounding box center [465, 122] width 617 height 17
click at [157, 114] on select "Select Item... Yes No" at bounding box center [465, 122] width 617 height 17
select select "c245ec0d-8d6f-4710-ab2b-b3aa70611708"
click at [179, 177] on select "Select Item... My lake is not listed below Abbey (Lake View) [NE Tier 2] Abners…" at bounding box center [465, 177] width 617 height 17
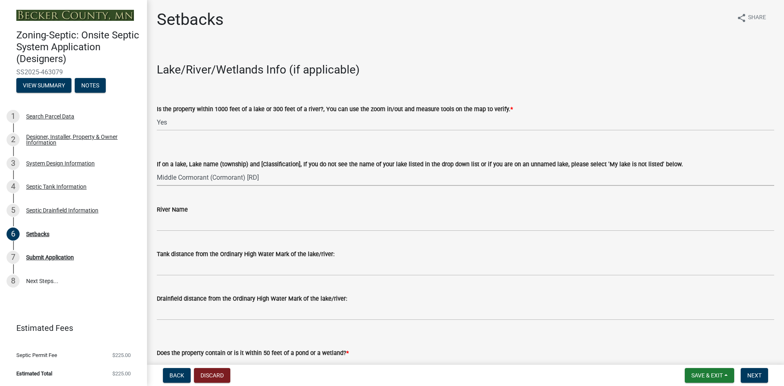
click at [157, 169] on select "Select Item... My lake is not listed below Abbey (Lake View) [NE Tier 2] Abners…" at bounding box center [465, 177] width 617 height 17
select select "a9fc5811-0769-4c6a-a90e-ec83158e7913"
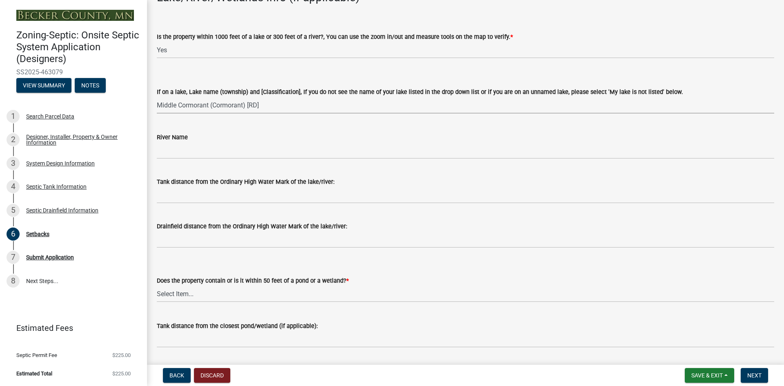
scroll to position [82, 0]
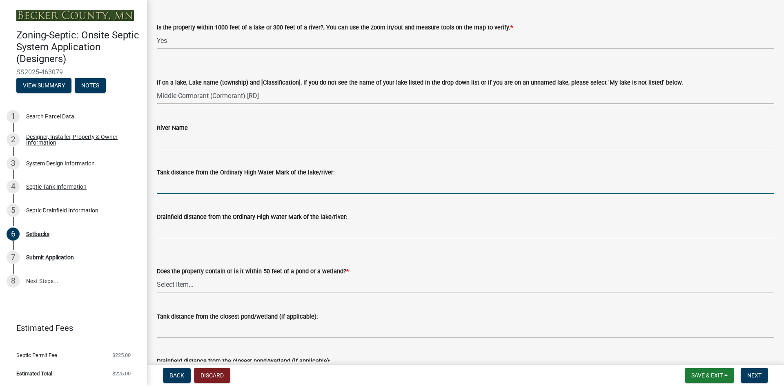
click at [189, 183] on input "Tank distance from the Ordinary High Water Mark of the lake/river:" at bounding box center [465, 185] width 617 height 17
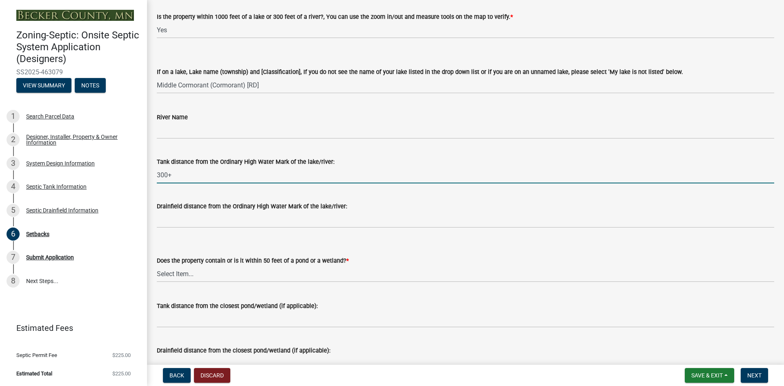
scroll to position [122, 0]
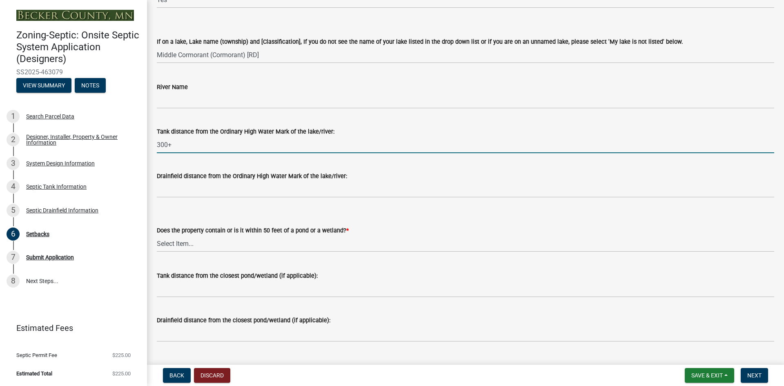
type input "300+"
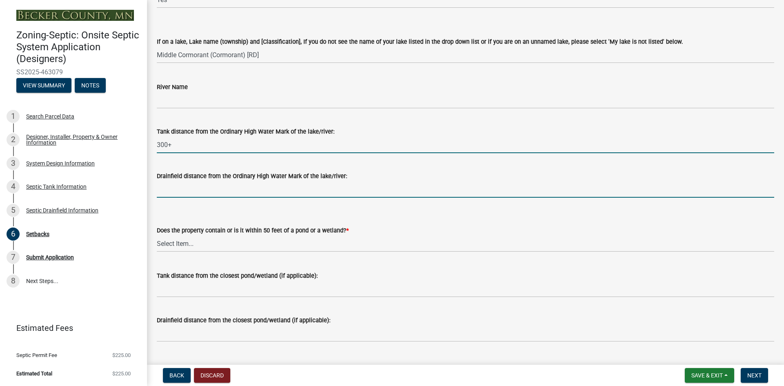
click at [184, 186] on input "Drainfield distance from the Ordinary High Water Mark of the lake/river:" at bounding box center [465, 189] width 617 height 17
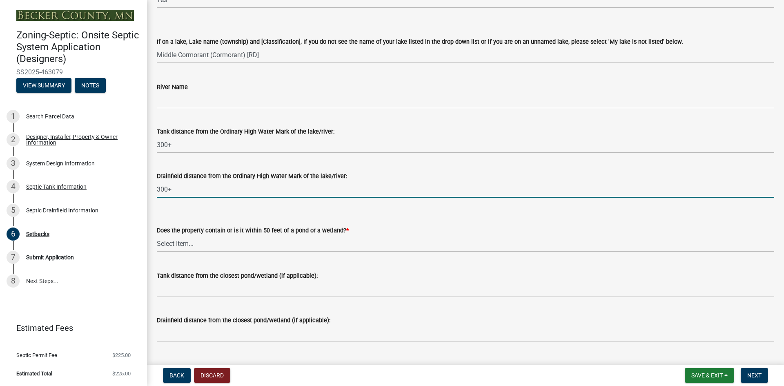
type input "300+"
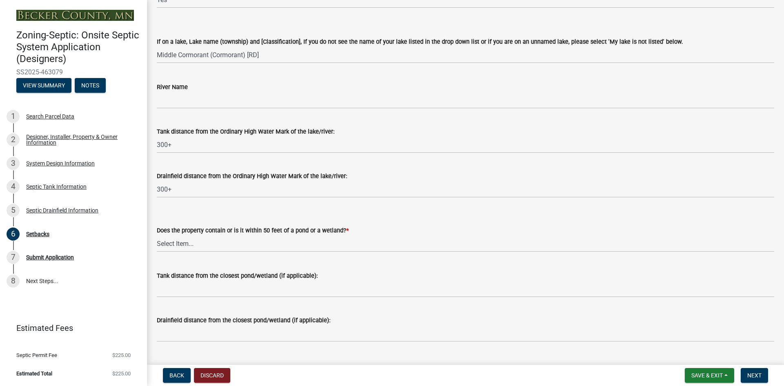
click at [173, 234] on div "Does the property contain or is it within 50 feet of a pond or a wetland? *" at bounding box center [465, 230] width 617 height 10
click at [174, 243] on select "Select Item... Yes No" at bounding box center [465, 243] width 617 height 17
click at [157, 235] on select "Select Item... Yes No" at bounding box center [465, 243] width 617 height 17
select select "23044af5-43bb-4cf5-8aef-2716db2ce5fc"
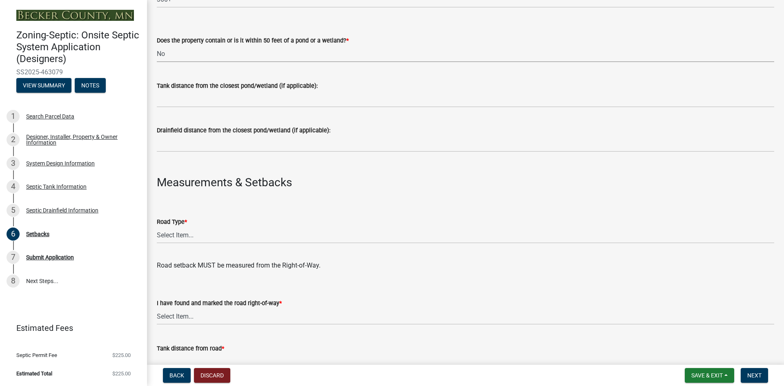
scroll to position [327, 0]
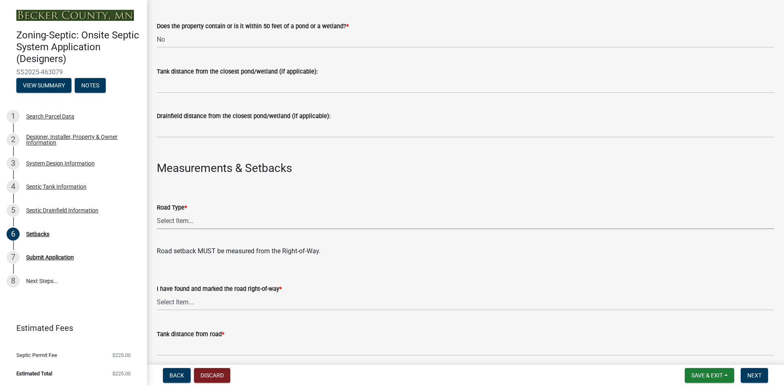
click at [179, 221] on select "Select Item... State County Public / Township Private Easement 4 Lane Highway" at bounding box center [465, 220] width 617 height 17
click at [157, 212] on select "Select Item... State County Public / Township Private Easement 4 Lane Highway" at bounding box center [465, 220] width 617 height 17
select select "21af9b93-f494-48c6-91ae-235d36c6c939"
click at [175, 300] on select "Select Item... Yes No" at bounding box center [465, 302] width 617 height 17
click at [157, 294] on select "Select Item... Yes No" at bounding box center [465, 302] width 617 height 17
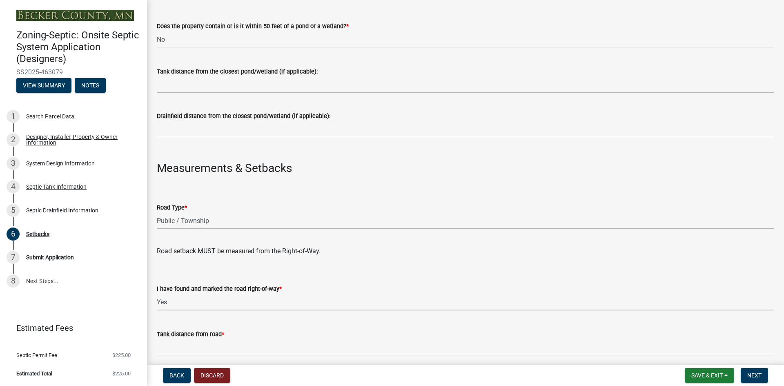
select select "a3ce498e-f8b1-44e2-889e-c4968ac74b5a"
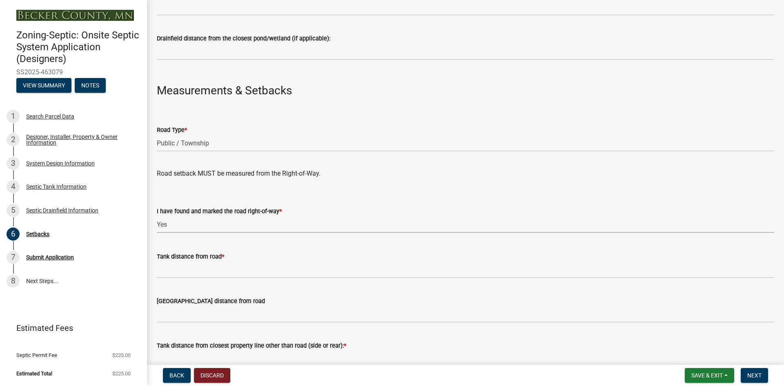
scroll to position [408, 0]
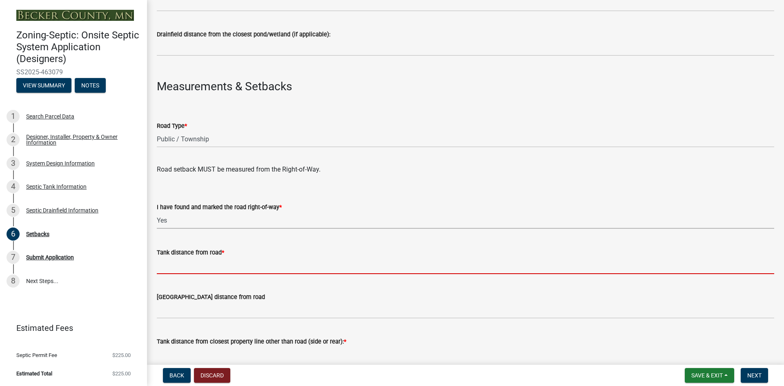
click at [181, 263] on input "Tank distance from road *" at bounding box center [465, 265] width 617 height 17
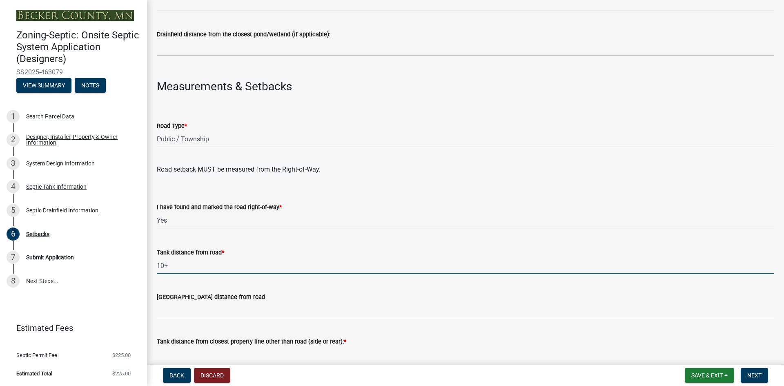
type input "10+"
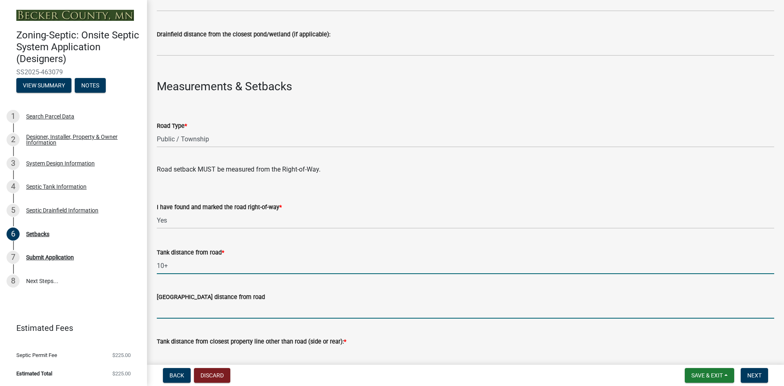
click at [160, 309] on input "[GEOGRAPHIC_DATA] distance from road" at bounding box center [465, 310] width 617 height 17
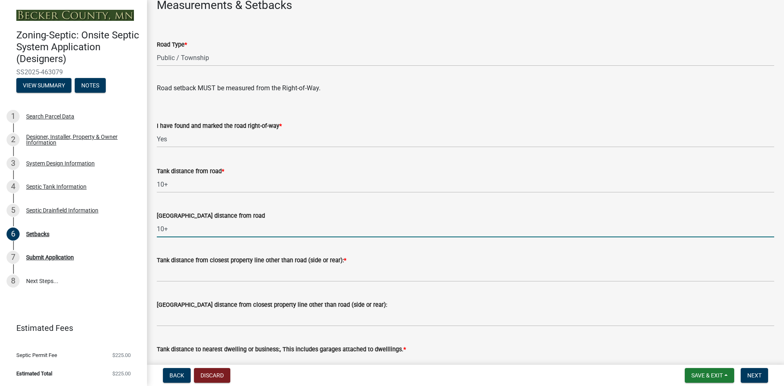
scroll to position [490, 0]
type input "10+"
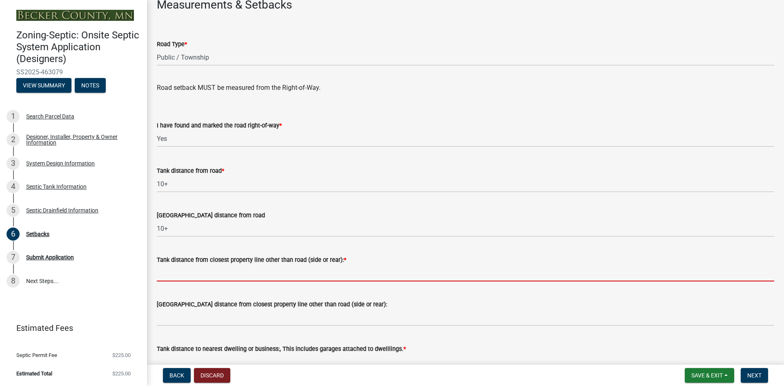
click at [192, 274] on input "Tank distance from closest property line other than road (side or rear): *" at bounding box center [465, 273] width 617 height 17
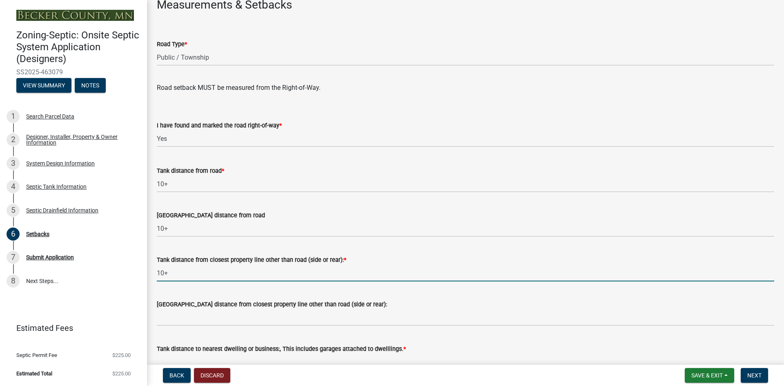
type input "10+"
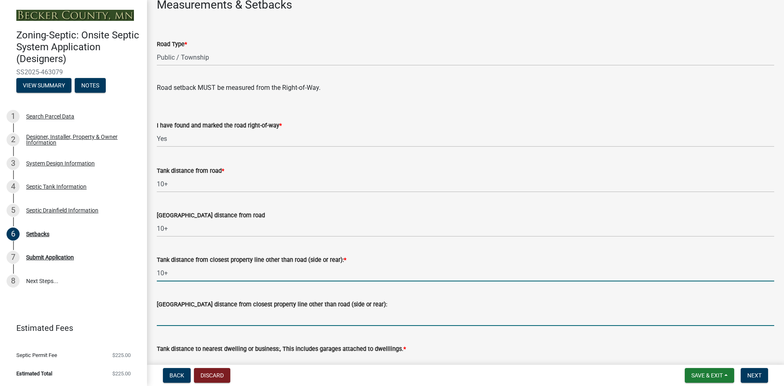
click at [183, 316] on input "[GEOGRAPHIC_DATA] distance from closest property line other than road (side or …" at bounding box center [465, 317] width 617 height 17
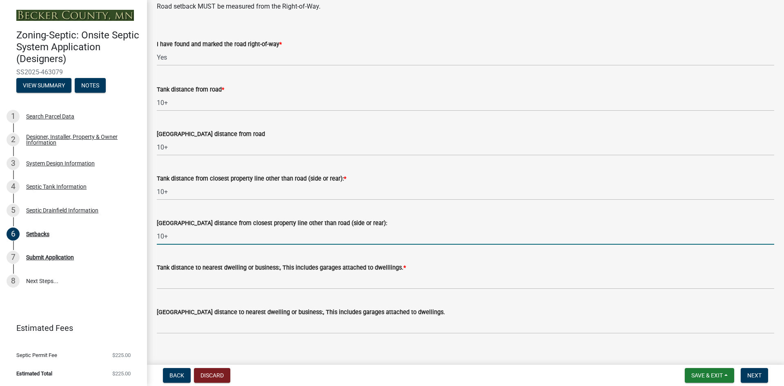
scroll to position [572, 0]
type input "10+"
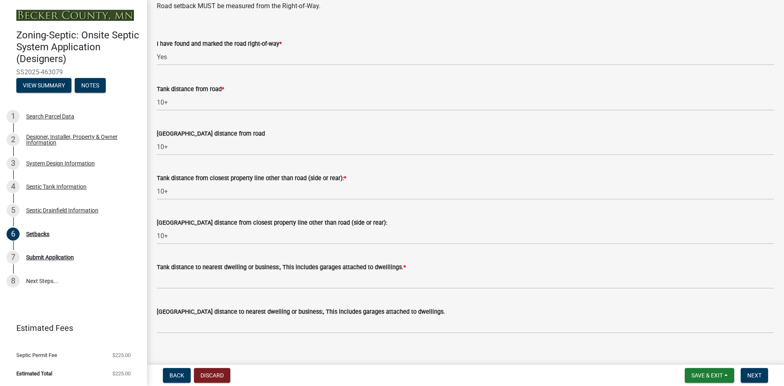
click at [172, 272] on div "Tank distance to nearest dwelling or business:, This includes garages attached …" at bounding box center [465, 267] width 617 height 10
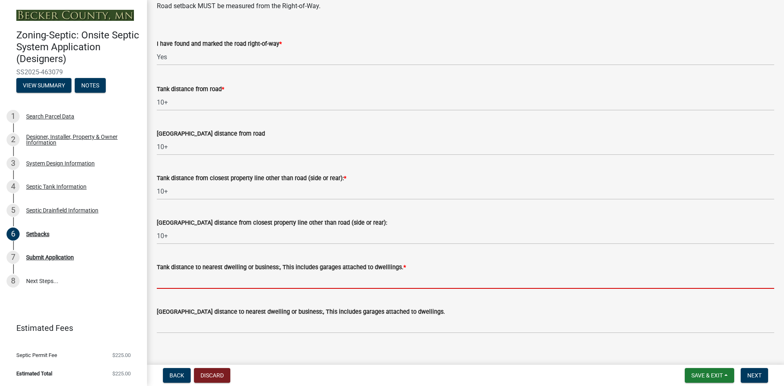
click at [170, 276] on input "Tank distance to nearest dwelling or business:, This includes garages attached …" at bounding box center [465, 280] width 617 height 17
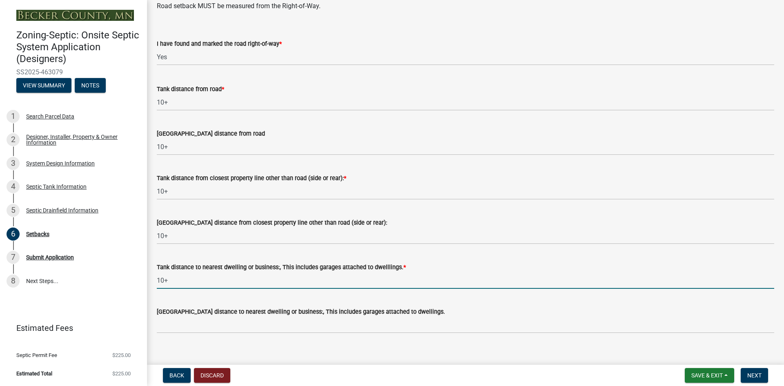
type input "10+"
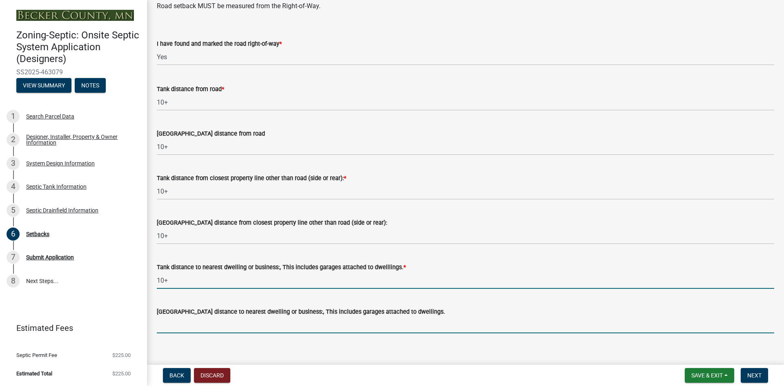
click at [169, 324] on input "[GEOGRAPHIC_DATA] distance to nearest dwelling or business:, This includes gara…" at bounding box center [465, 324] width 617 height 17
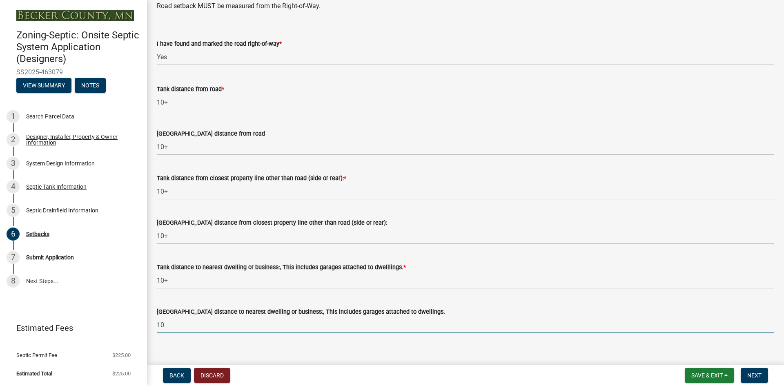
type input "1"
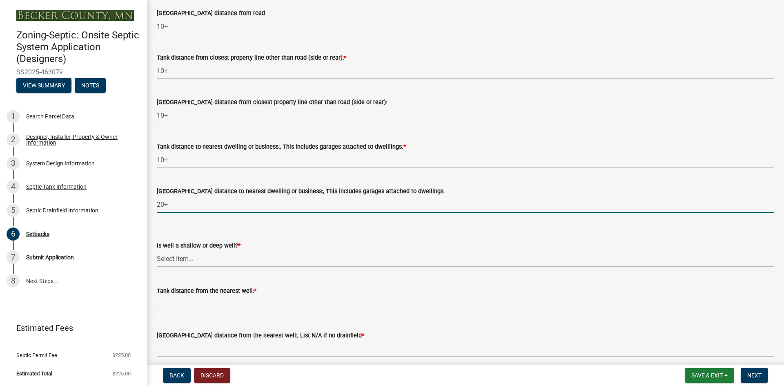
scroll to position [694, 0]
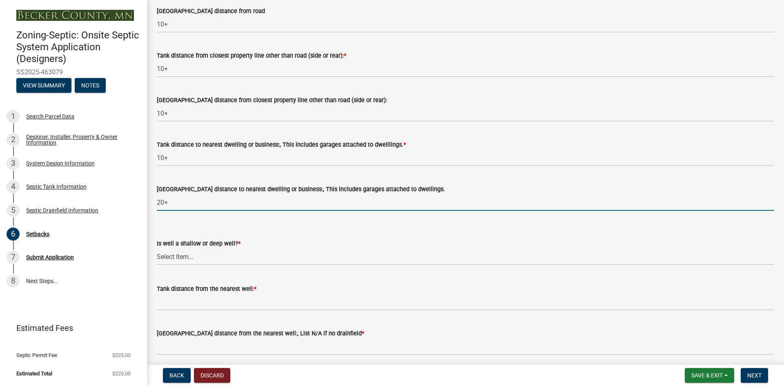
type input "20+"
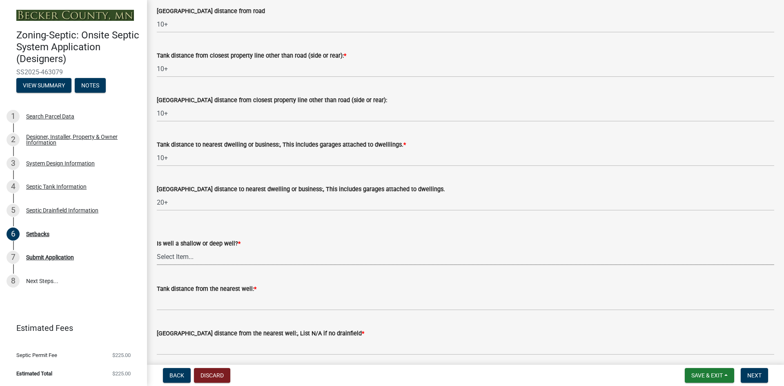
click at [178, 252] on select "Select Item... Deep Well Shallow Well No Well - Connected or to be connected to…" at bounding box center [465, 256] width 617 height 17
click at [157, 248] on select "Select Item... Deep Well Shallow Well No Well - Connected or to be connected to…" at bounding box center [465, 256] width 617 height 17
select select "cf78f1da-f066-4305-88a2-864abad1fa52"
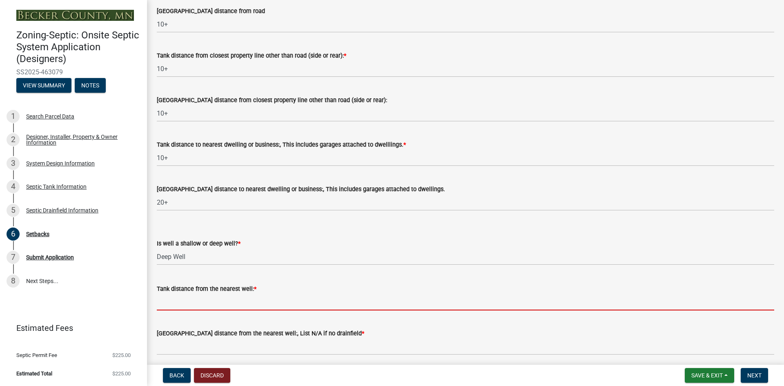
click at [179, 305] on input "Tank distance from the nearest well: *" at bounding box center [465, 302] width 617 height 17
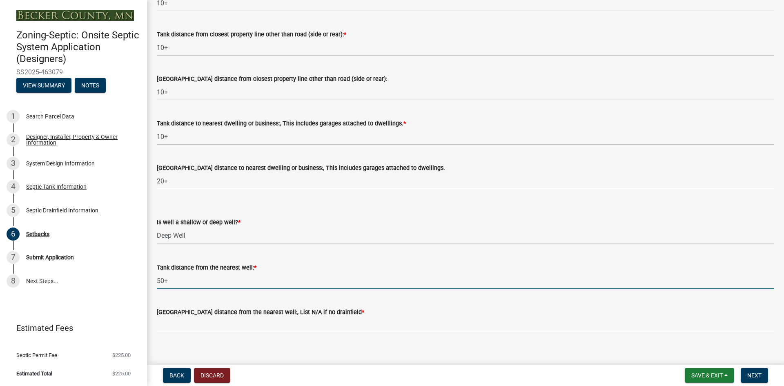
scroll to position [726, 0]
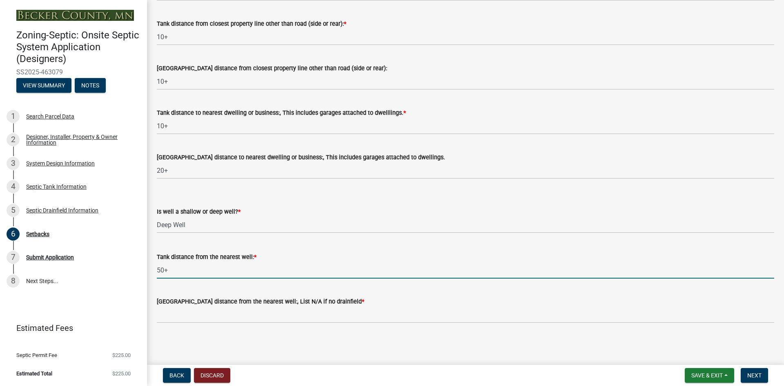
type input "50+"
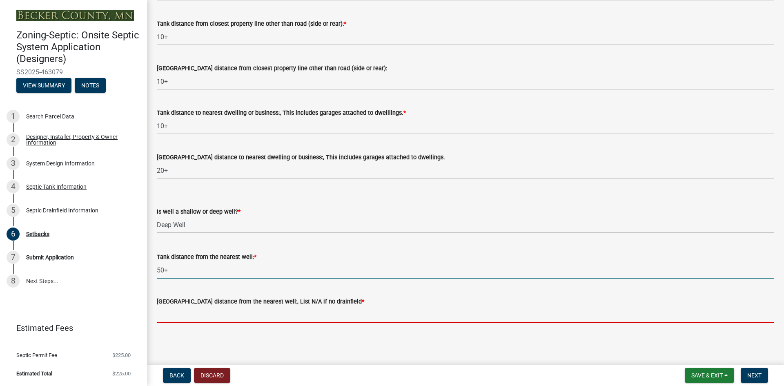
click at [184, 311] on input "Drainfield distance from the nearest well:, List N/A if no drainfield *" at bounding box center [465, 314] width 617 height 17
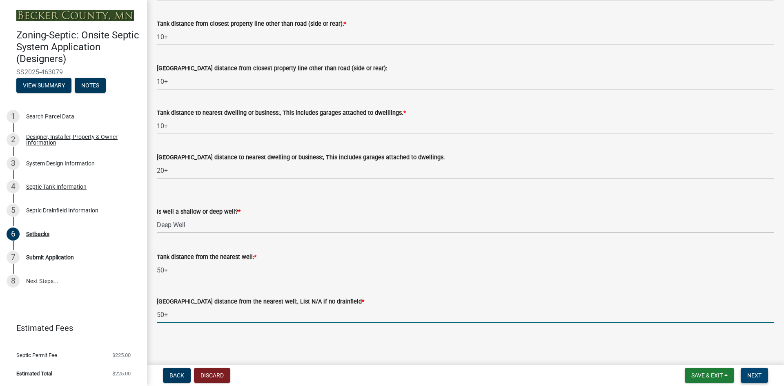
type input "50+"
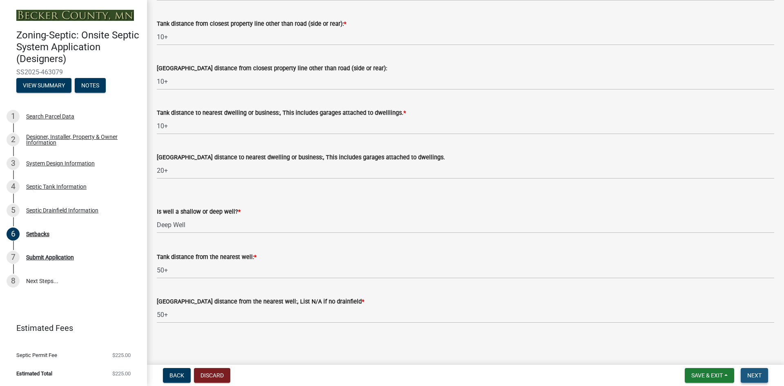
click at [752, 376] on span "Next" at bounding box center [754, 375] width 14 height 7
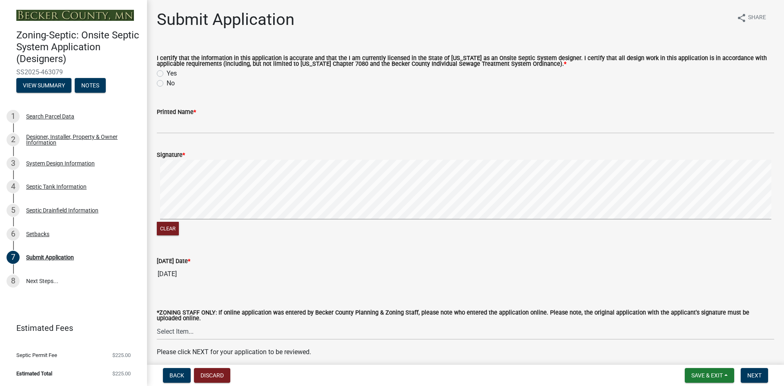
click at [167, 72] on label "Yes" at bounding box center [172, 74] width 10 height 10
click at [167, 72] on input "Yes" at bounding box center [169, 71] width 5 height 5
radio input "true"
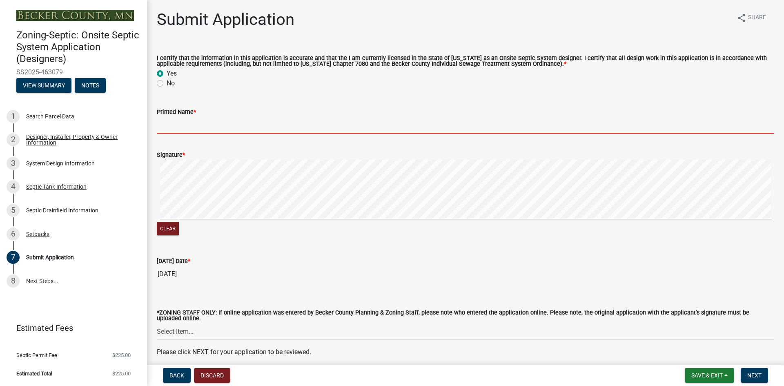
click at [178, 121] on input "Printed Name *" at bounding box center [465, 125] width 617 height 17
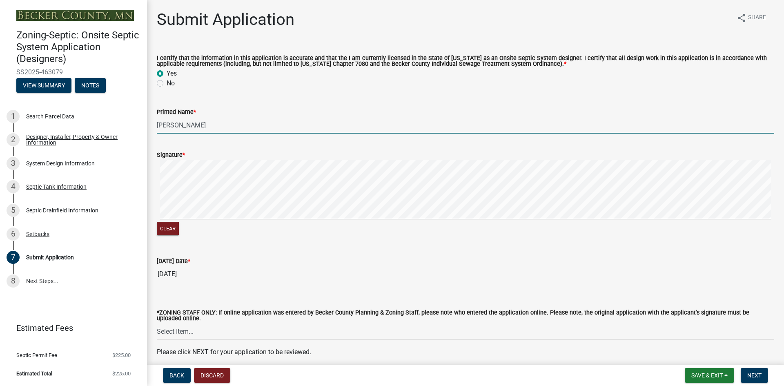
type input "[PERSON_NAME]"
click at [231, 235] on div "Clear" at bounding box center [465, 230] width 617 height 16
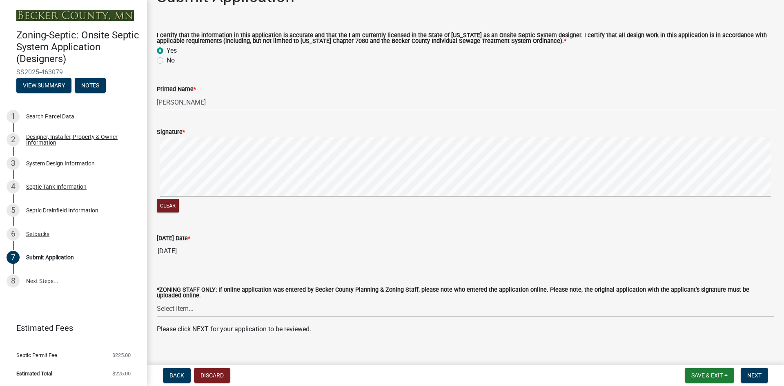
scroll to position [35, 0]
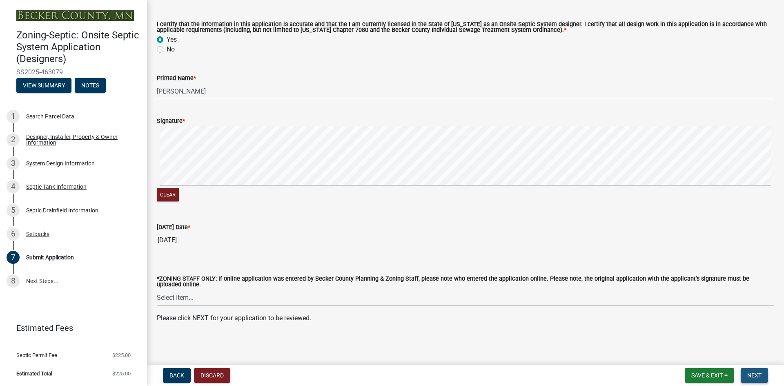
click at [757, 374] on span "Next" at bounding box center [754, 375] width 14 height 7
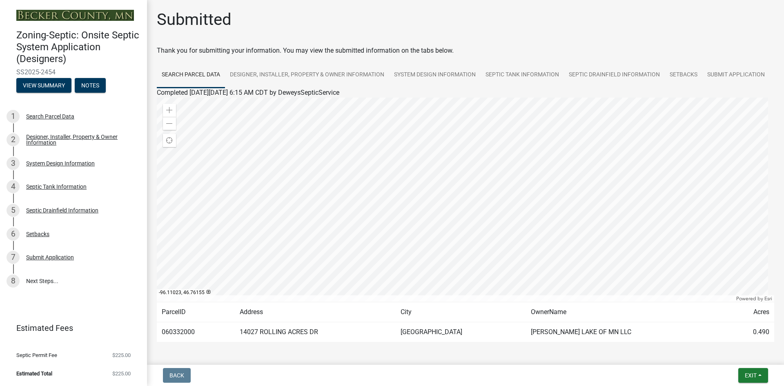
scroll to position [54, 0]
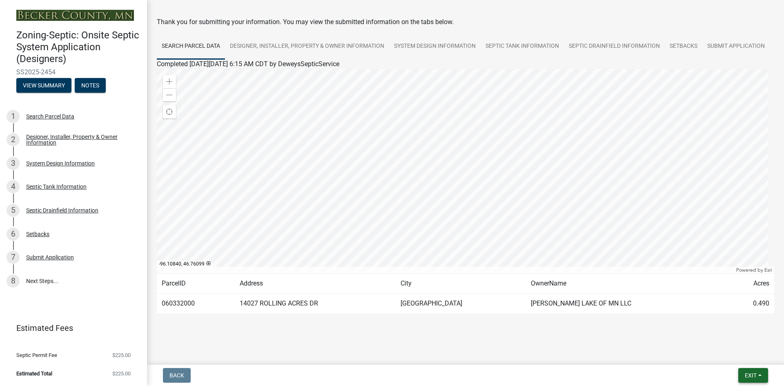
drag, startPoint x: 750, startPoint y: 379, endPoint x: 473, endPoint y: 325, distance: 281.9
click at [510, 346] on wm-app "Zoning-Septic: Onsite Septic System Application (Designers) SS2025-2454 View Su…" at bounding box center [392, 193] width 784 height 386
click at [755, 374] on span "Exit" at bounding box center [751, 375] width 12 height 7
click at [728, 354] on button "Save & Exit" at bounding box center [735, 354] width 65 height 20
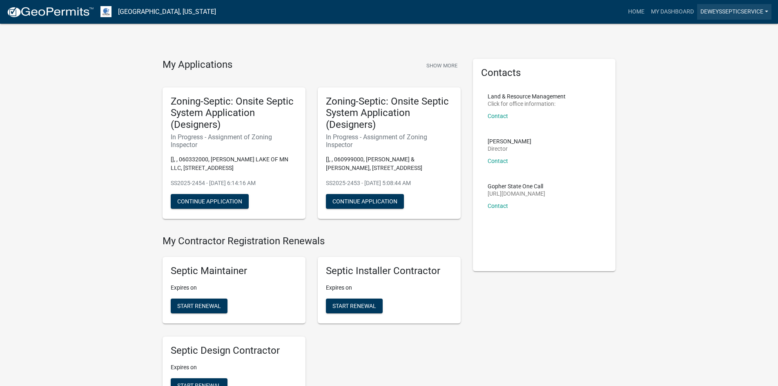
click at [725, 12] on link "DeweysSepticService" at bounding box center [734, 12] width 74 height 16
click at [722, 76] on link "Logout" at bounding box center [736, 80] width 70 height 20
